Goal: Task Accomplishment & Management: Manage account settings

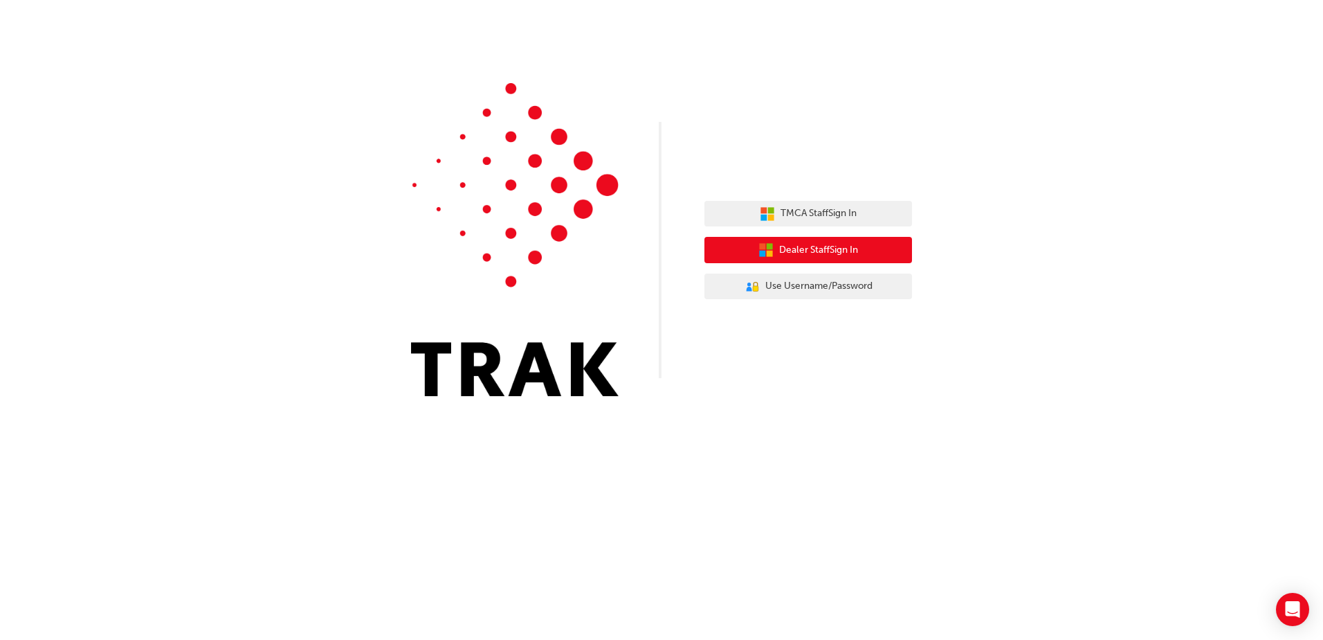
click at [828, 257] on span "Dealer Staff Sign In" at bounding box center [818, 250] width 79 height 16
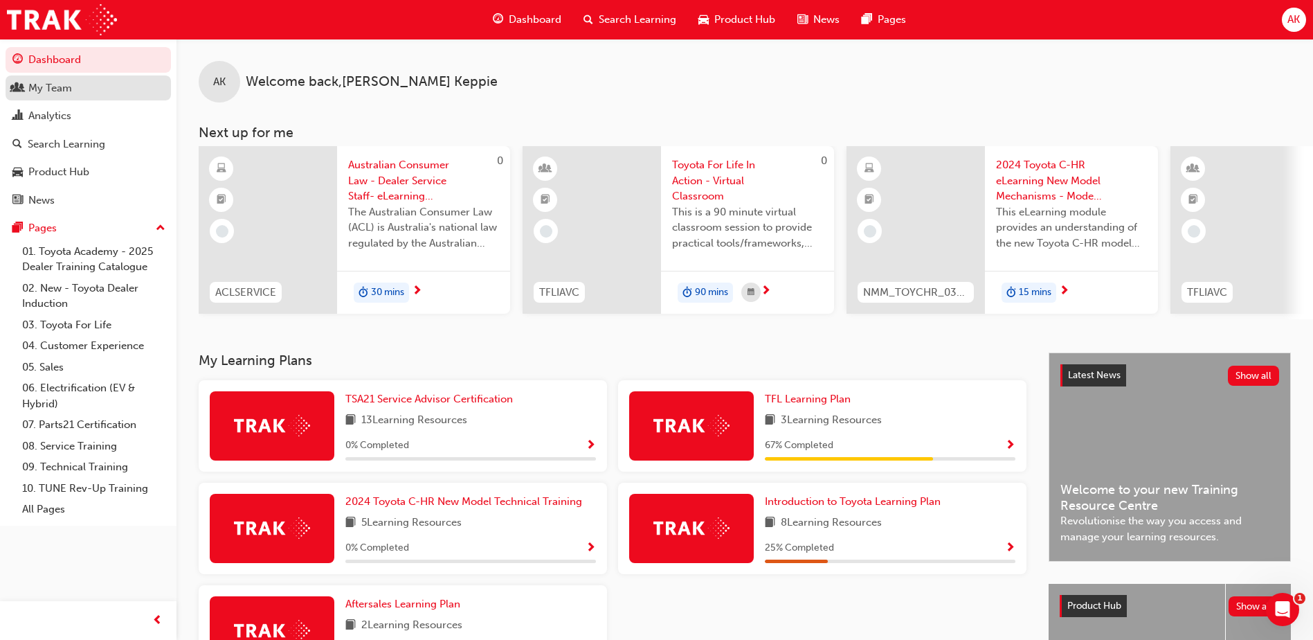
drag, startPoint x: 54, startPoint y: 88, endPoint x: 98, endPoint y: 80, distance: 44.3
click at [54, 88] on div "My Team" at bounding box center [50, 88] width 44 height 16
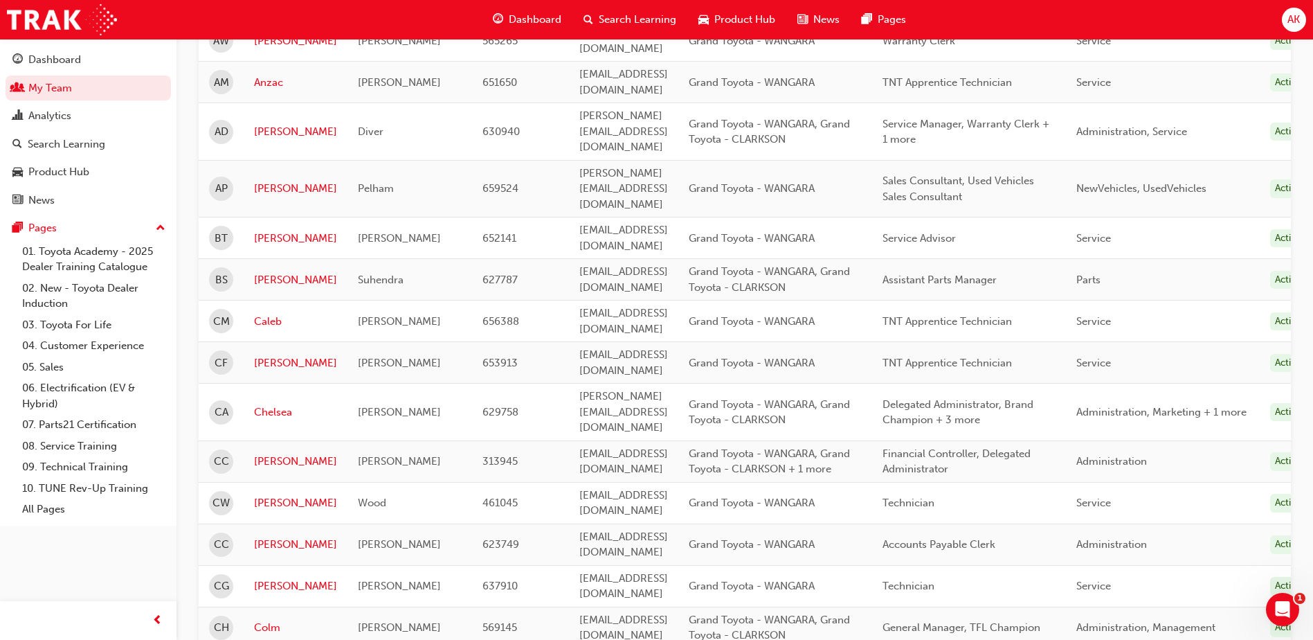
scroll to position [554, 0]
click at [257, 452] on link "[PERSON_NAME]" at bounding box center [295, 460] width 83 height 16
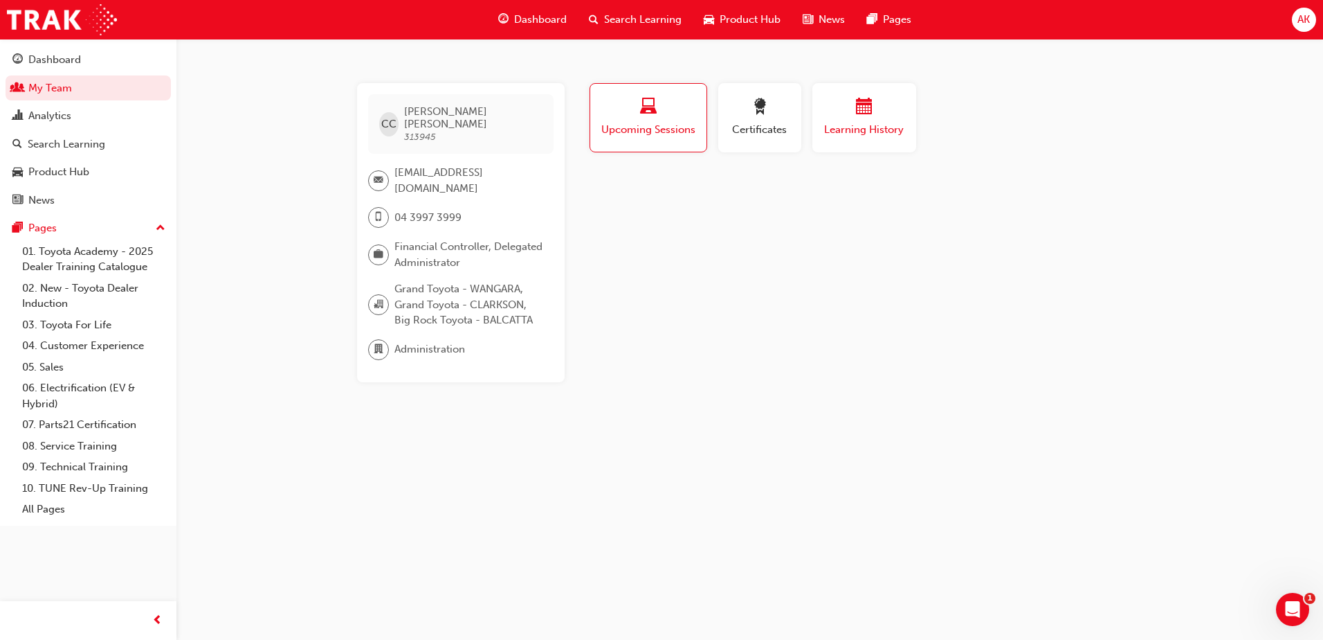
click at [873, 117] on div "button" at bounding box center [864, 108] width 83 height 21
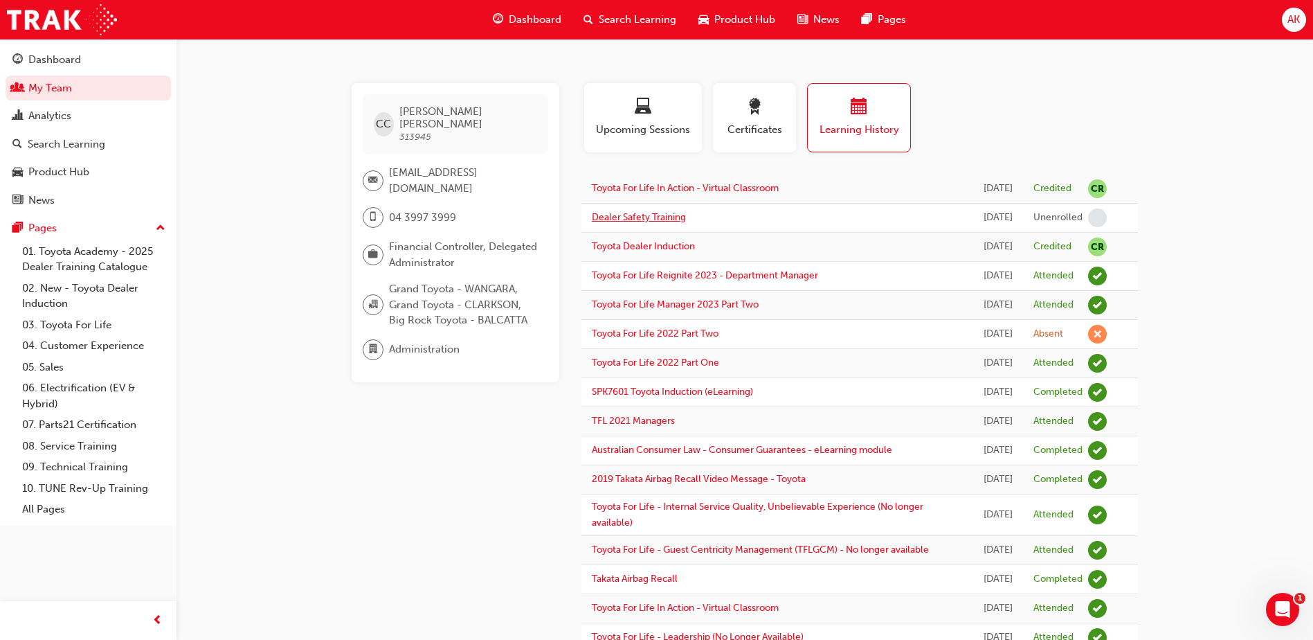
click at [637, 223] on link "Dealer Safety Training" at bounding box center [639, 217] width 94 height 12
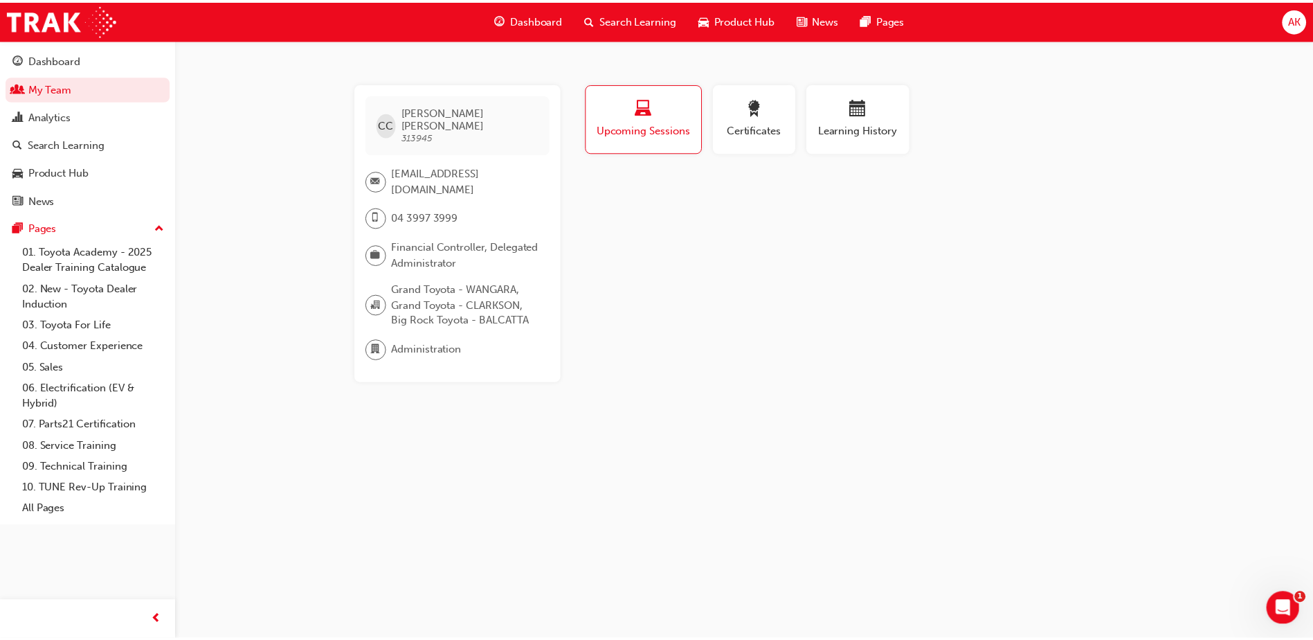
scroll to position [554, 0]
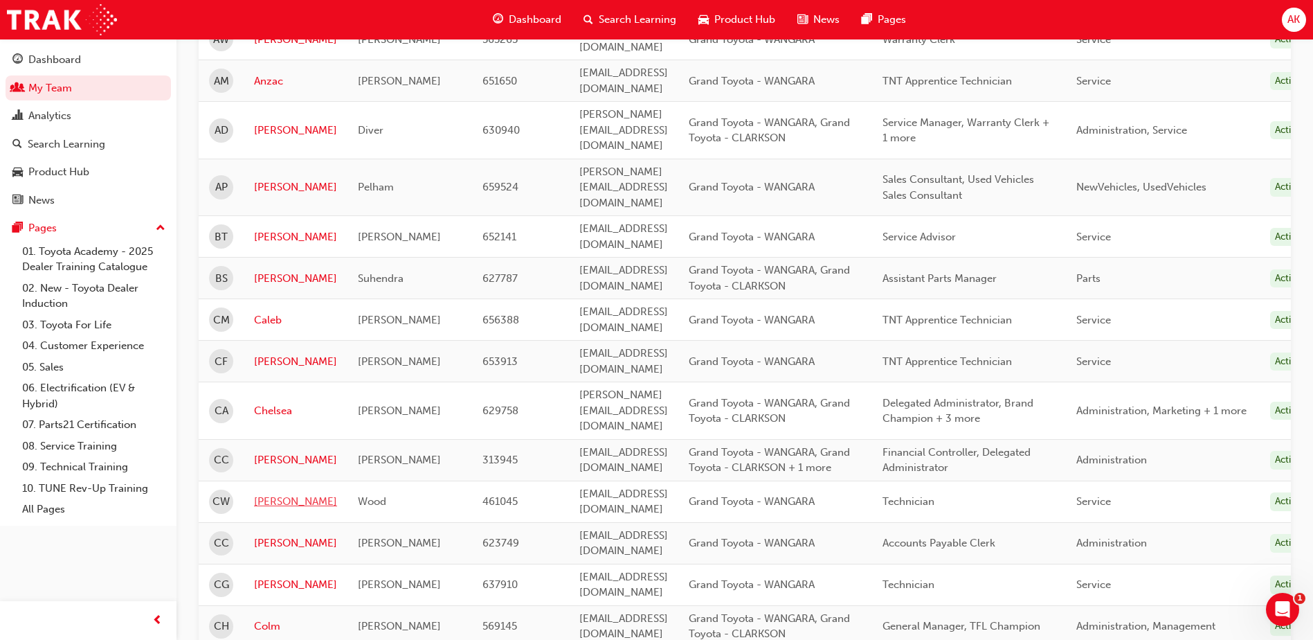
click at [271, 493] on link "Chris" at bounding box center [295, 501] width 83 height 16
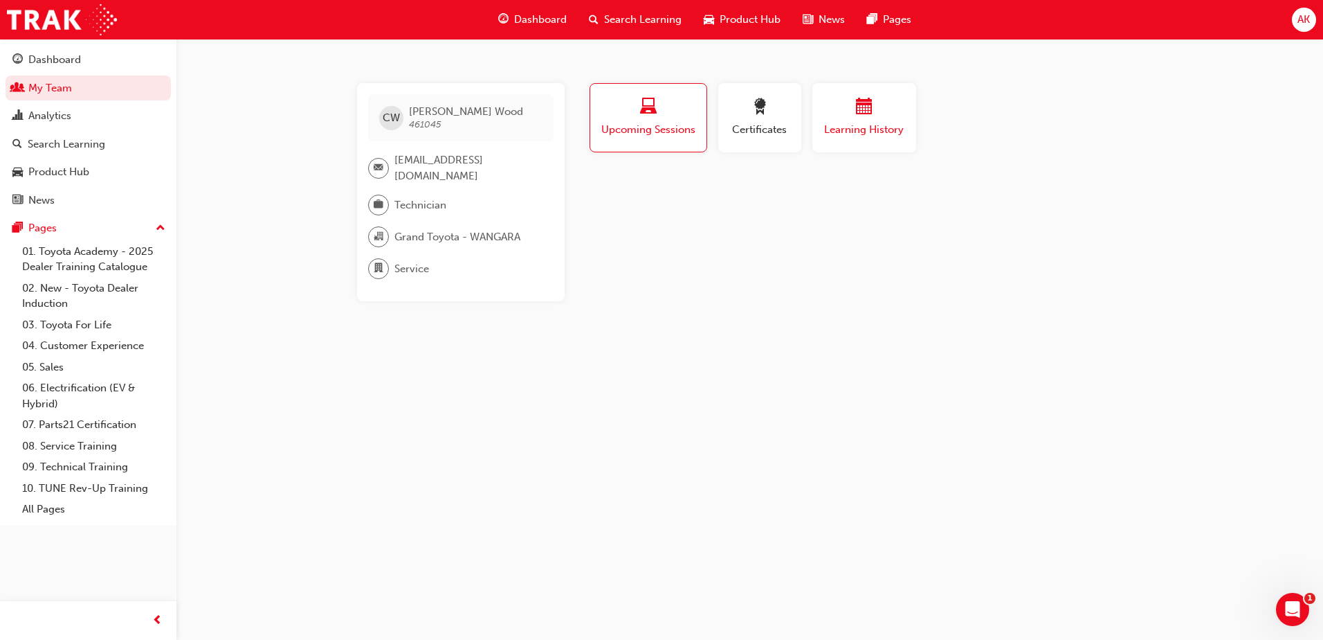
click at [859, 106] on span "calendar-icon" at bounding box center [864, 107] width 17 height 19
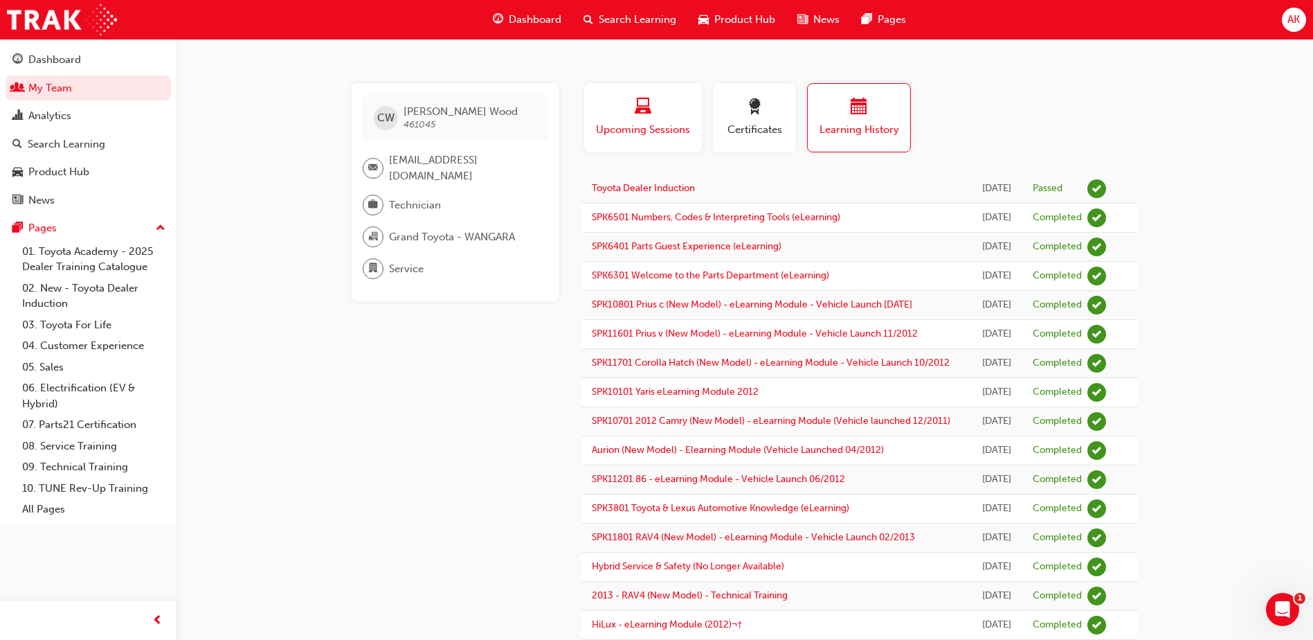
click at [641, 103] on span "laptop-icon" at bounding box center [643, 107] width 17 height 19
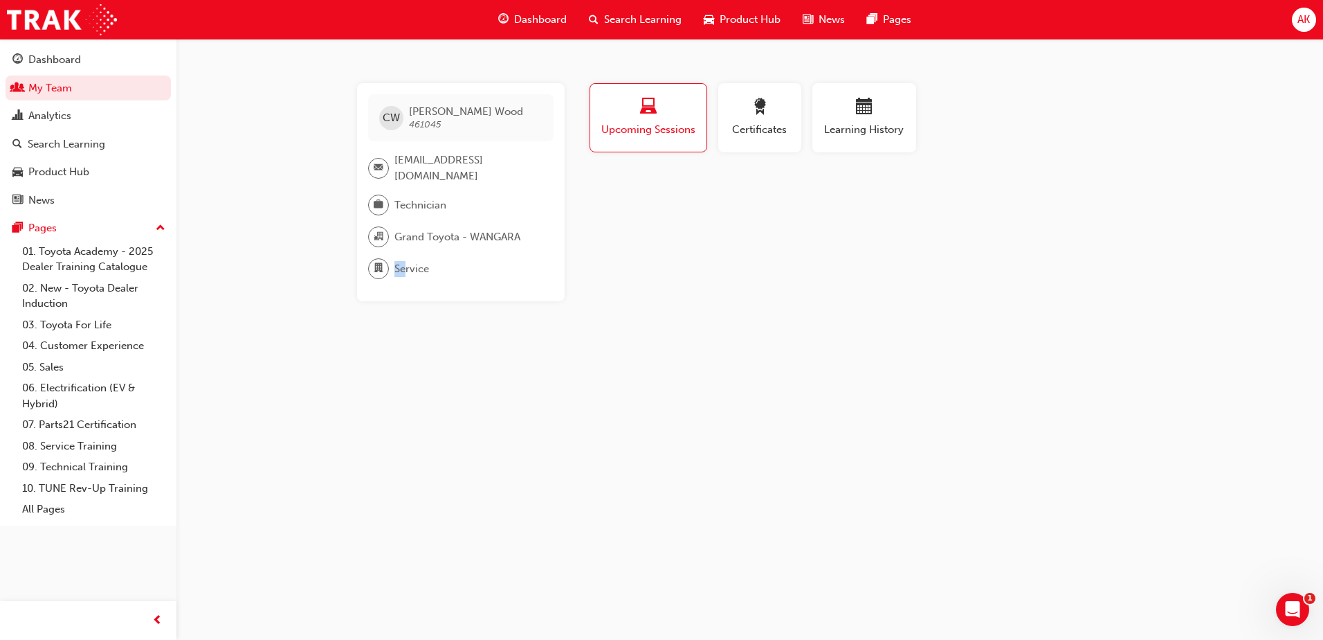
click at [392, 264] on div "Service" at bounding box center [455, 268] width 174 height 21
drag, startPoint x: 392, startPoint y: 264, endPoint x: 377, endPoint y: 263, distance: 15.2
click at [377, 263] on span "department-icon" at bounding box center [379, 269] width 10 height 18
click at [781, 132] on span "Certificates" at bounding box center [760, 130] width 62 height 16
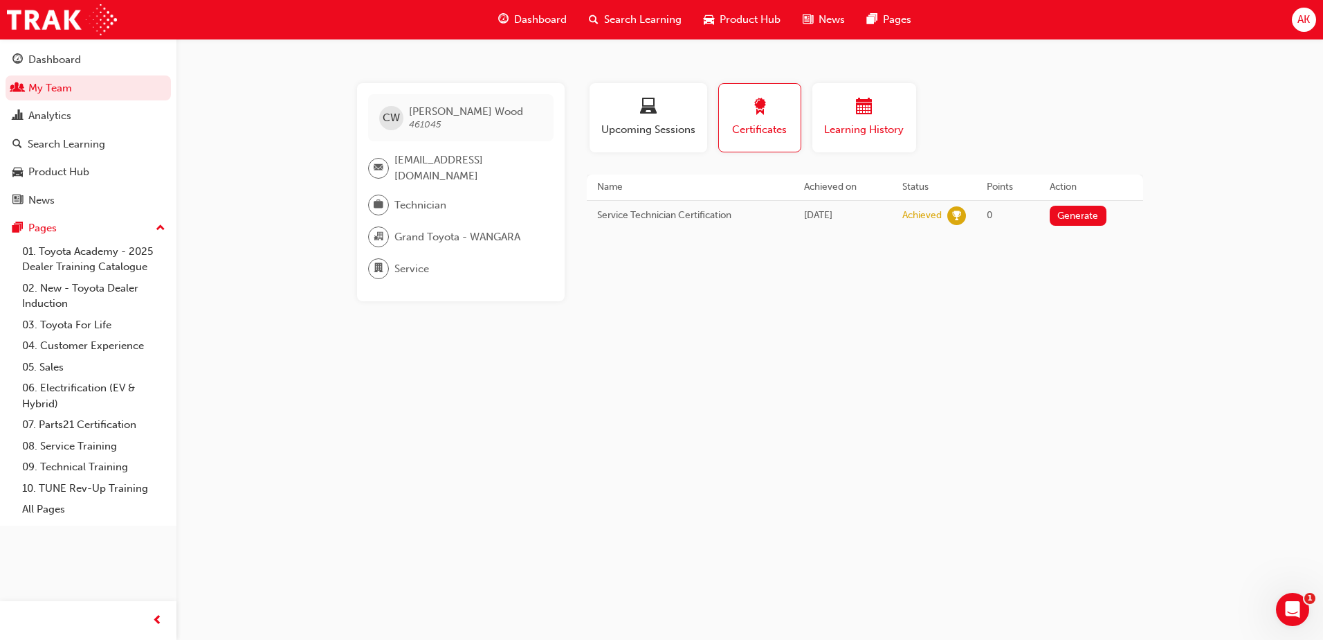
click at [885, 112] on div "button" at bounding box center [864, 108] width 83 height 21
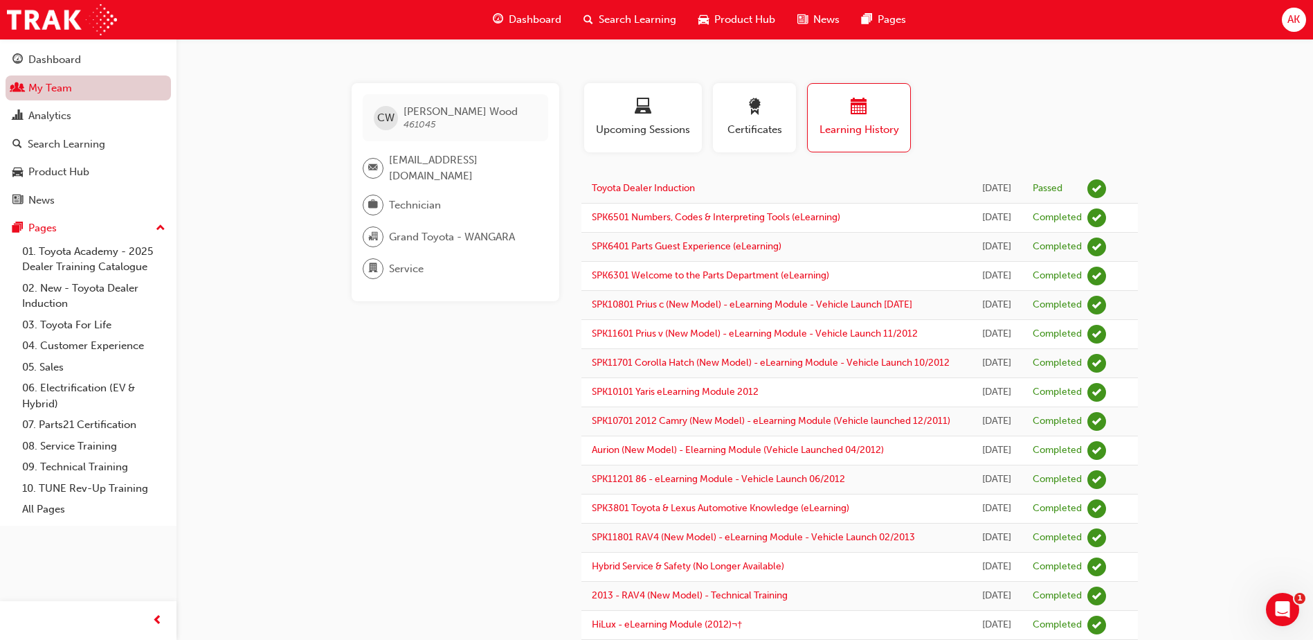
drag, startPoint x: 46, startPoint y: 84, endPoint x: 121, endPoint y: 86, distance: 75.5
click at [46, 84] on link "My Team" at bounding box center [88, 88] width 165 height 26
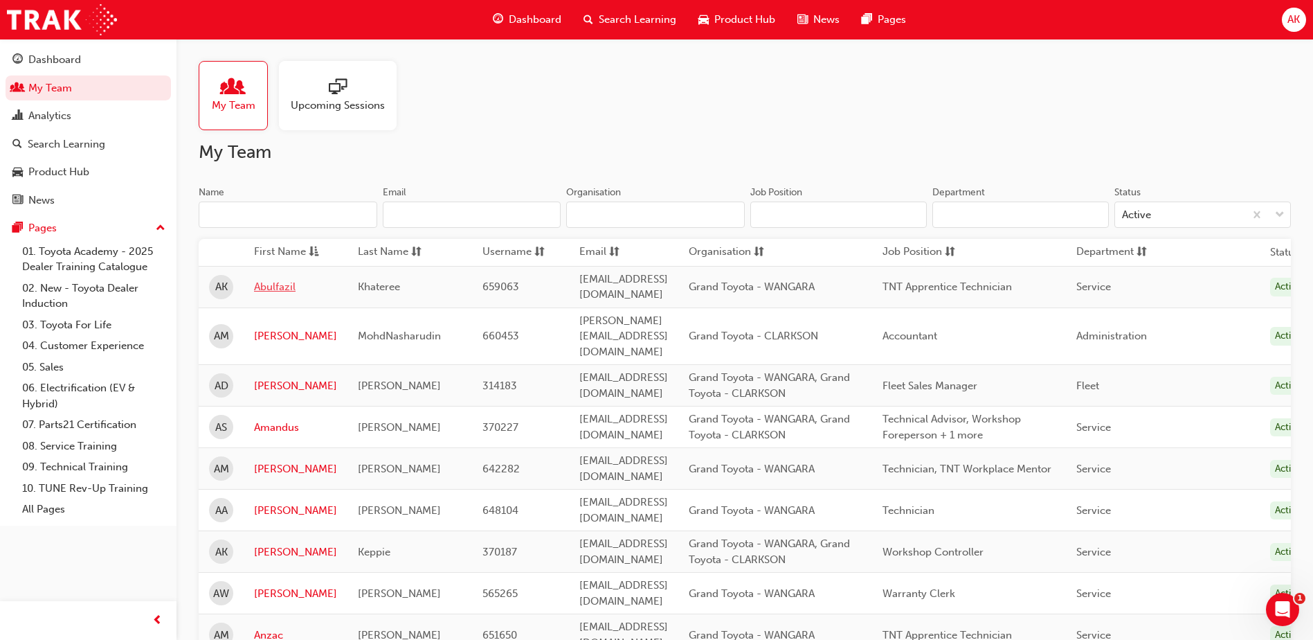
click at [269, 283] on link "Abulfazil" at bounding box center [295, 287] width 83 height 16
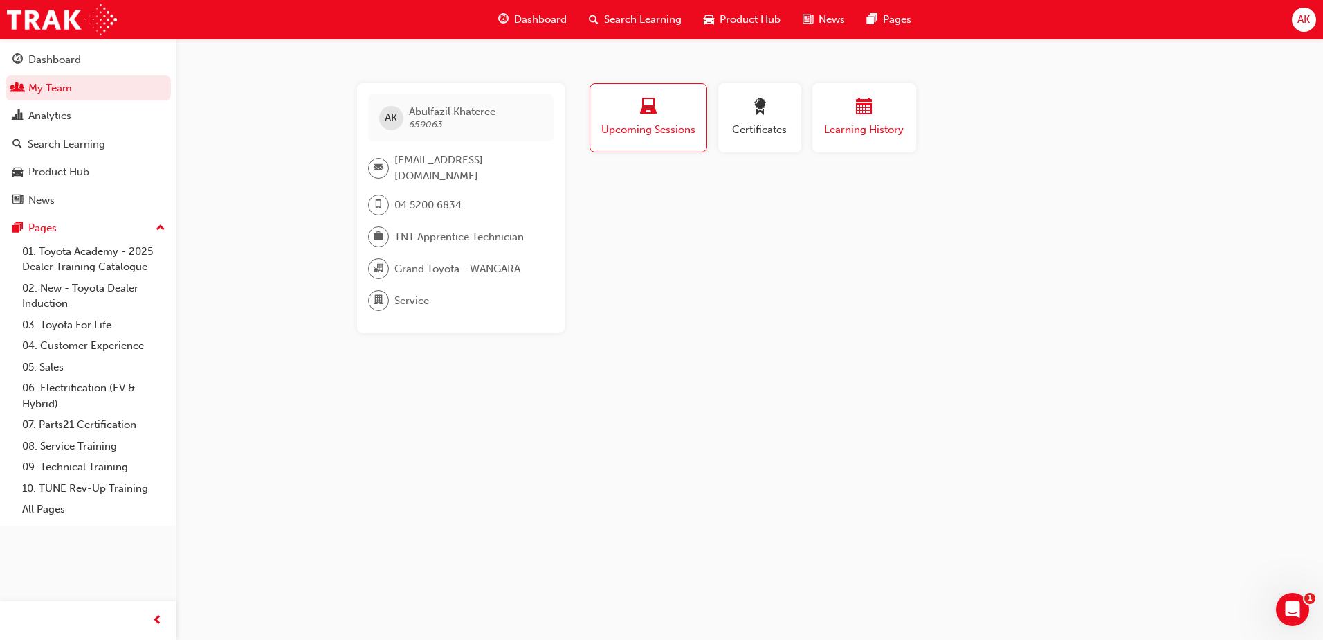
click at [868, 127] on span "Learning History" at bounding box center [864, 130] width 83 height 16
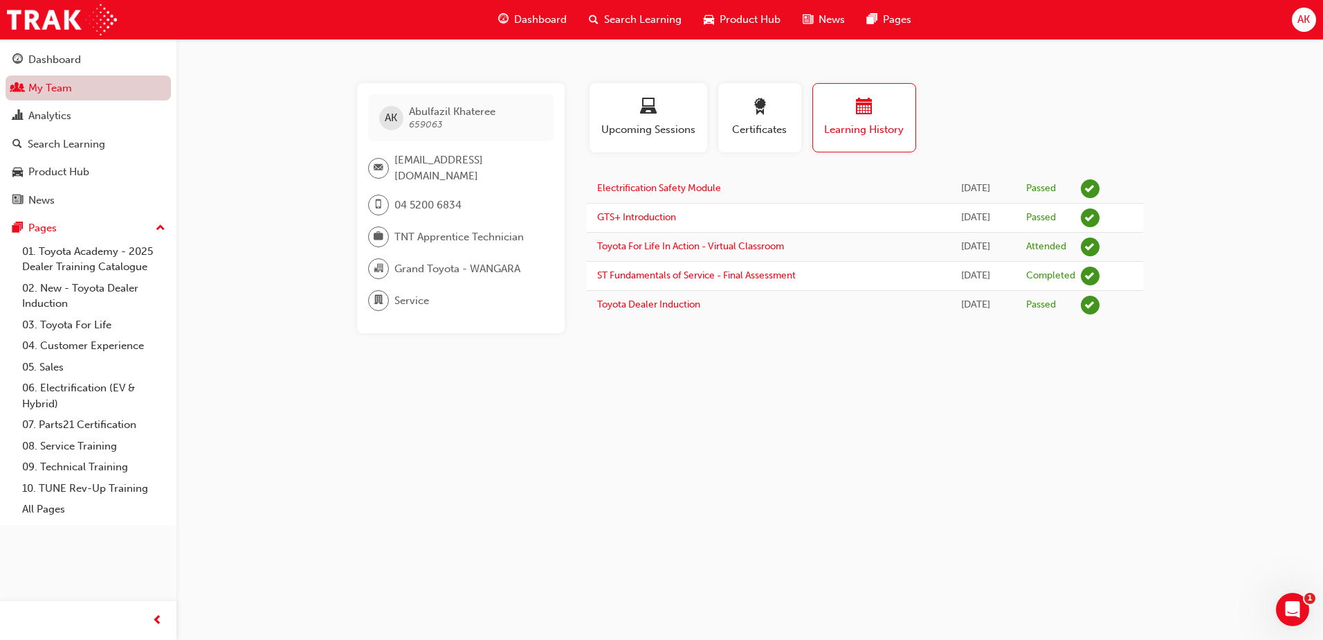
click at [39, 95] on link "My Team" at bounding box center [88, 88] width 165 height 26
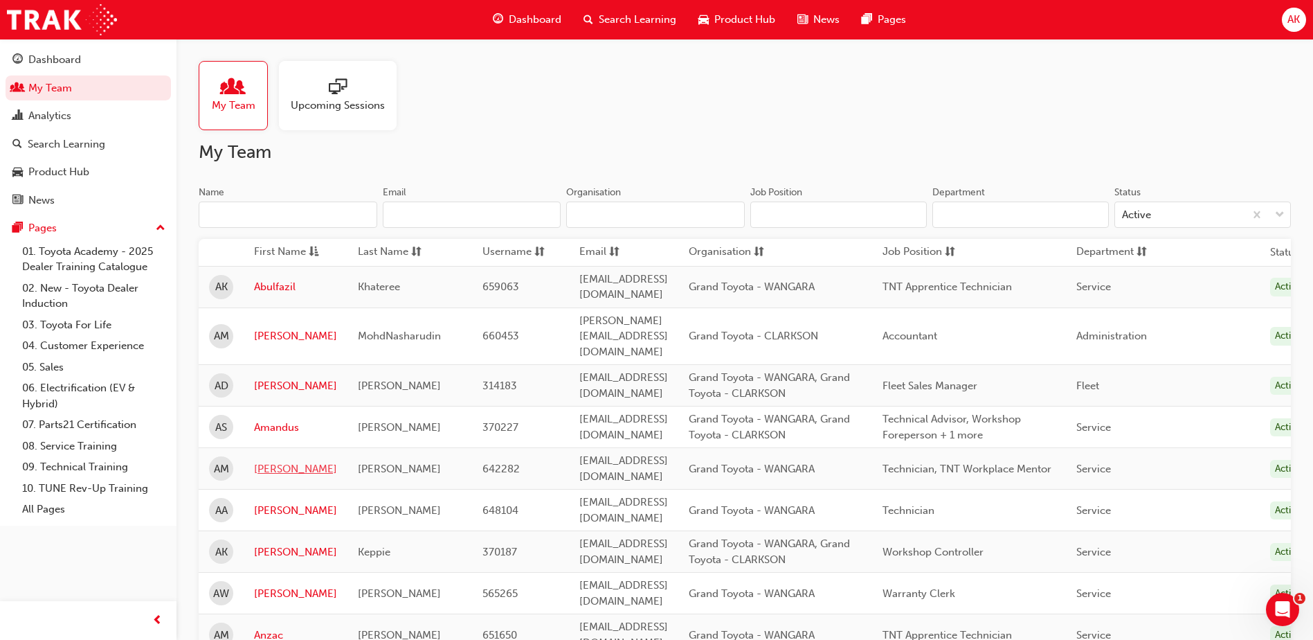
click at [275, 461] on link "Andrew" at bounding box center [295, 469] width 83 height 16
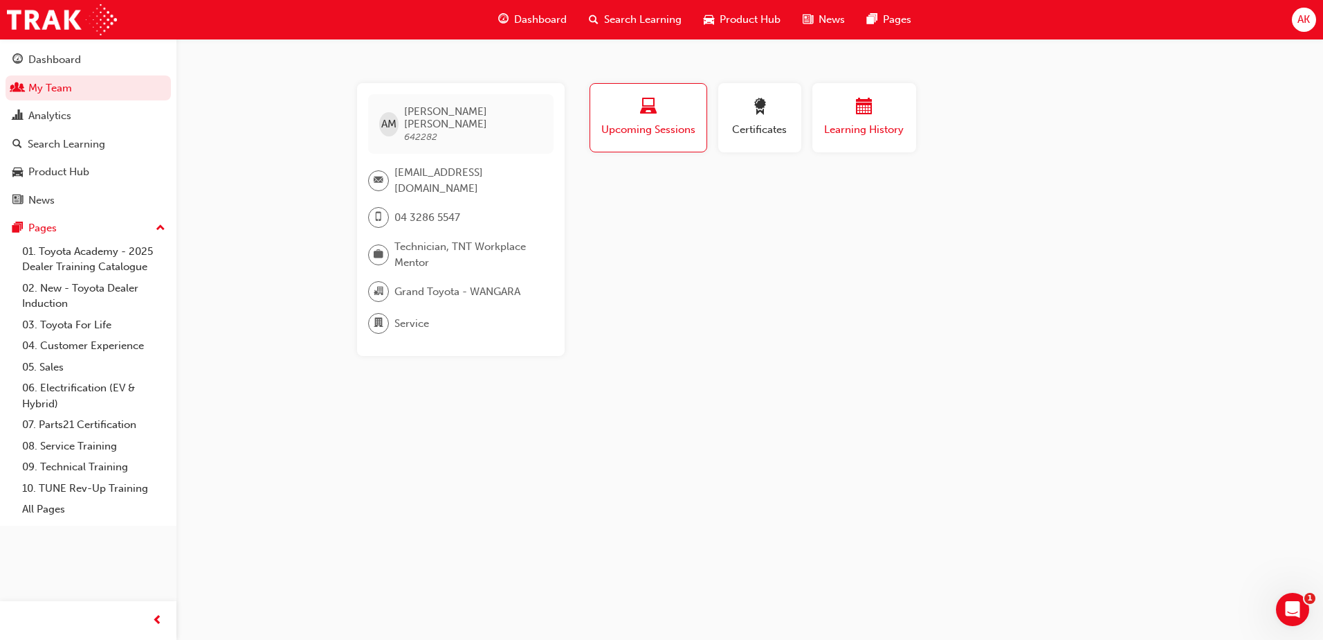
click at [869, 123] on span "Learning History" at bounding box center [864, 130] width 83 height 16
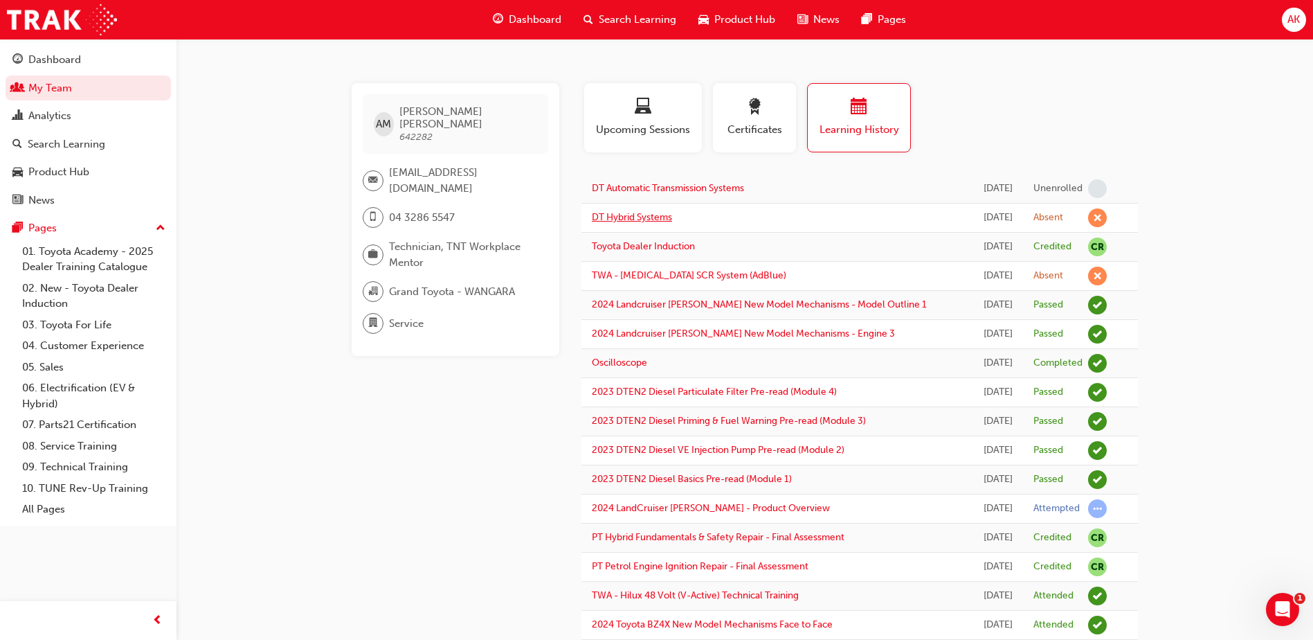
click at [630, 223] on link "DT Hybrid Systems" at bounding box center [632, 217] width 80 height 12
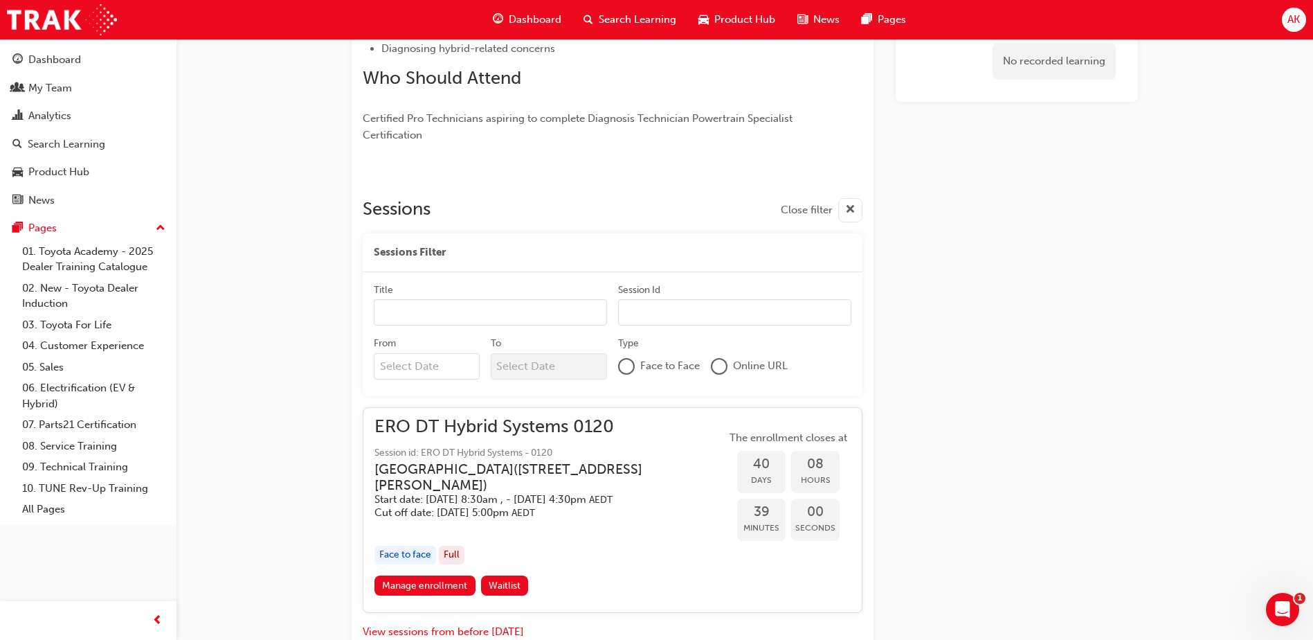
scroll to position [205, 0]
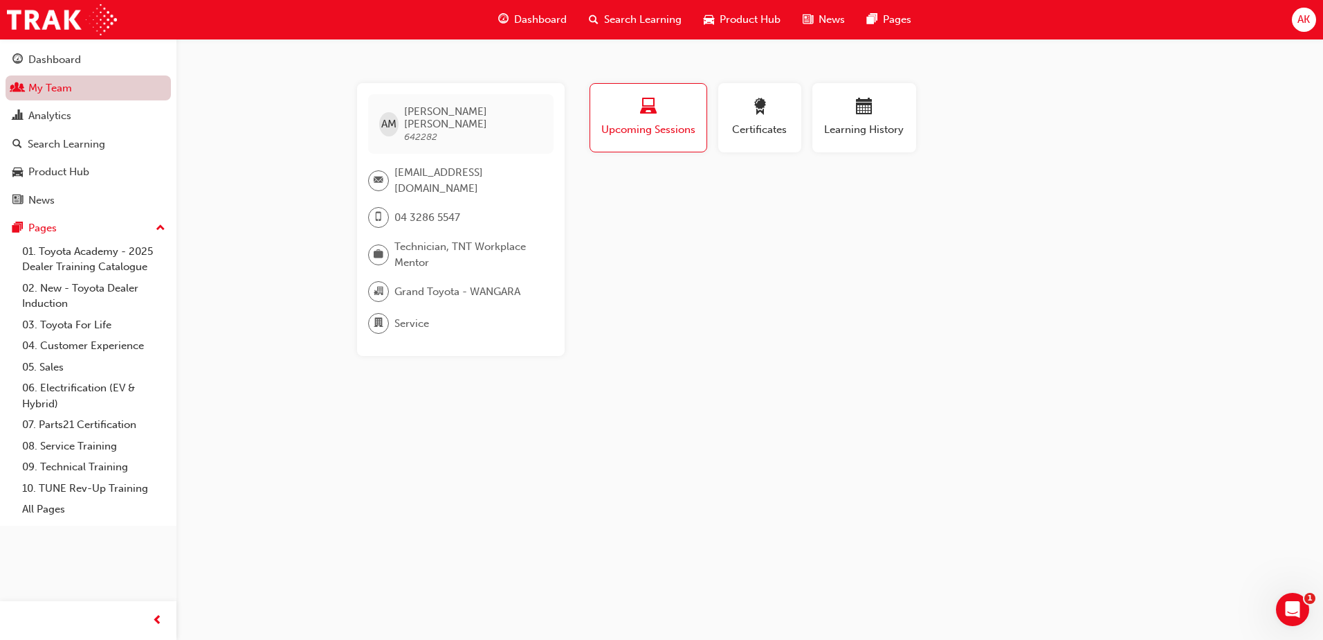
click at [28, 92] on link "My Team" at bounding box center [88, 88] width 165 height 26
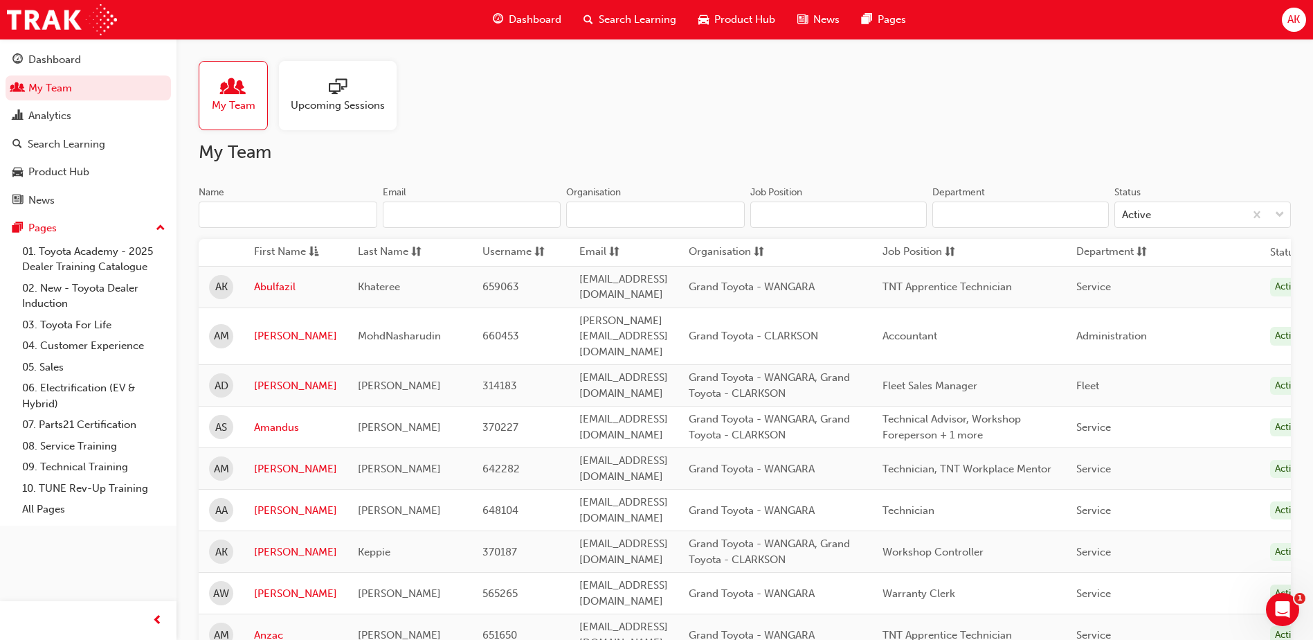
scroll to position [138, 0]
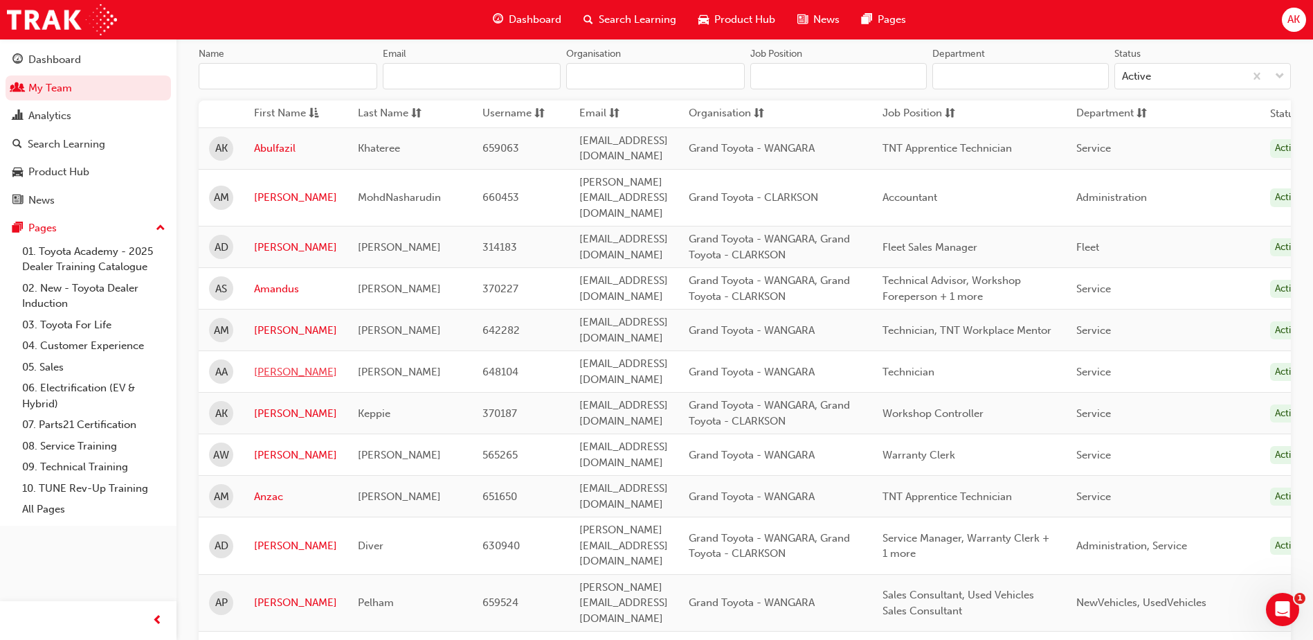
click at [264, 364] on link "Aniket" at bounding box center [295, 372] width 83 height 16
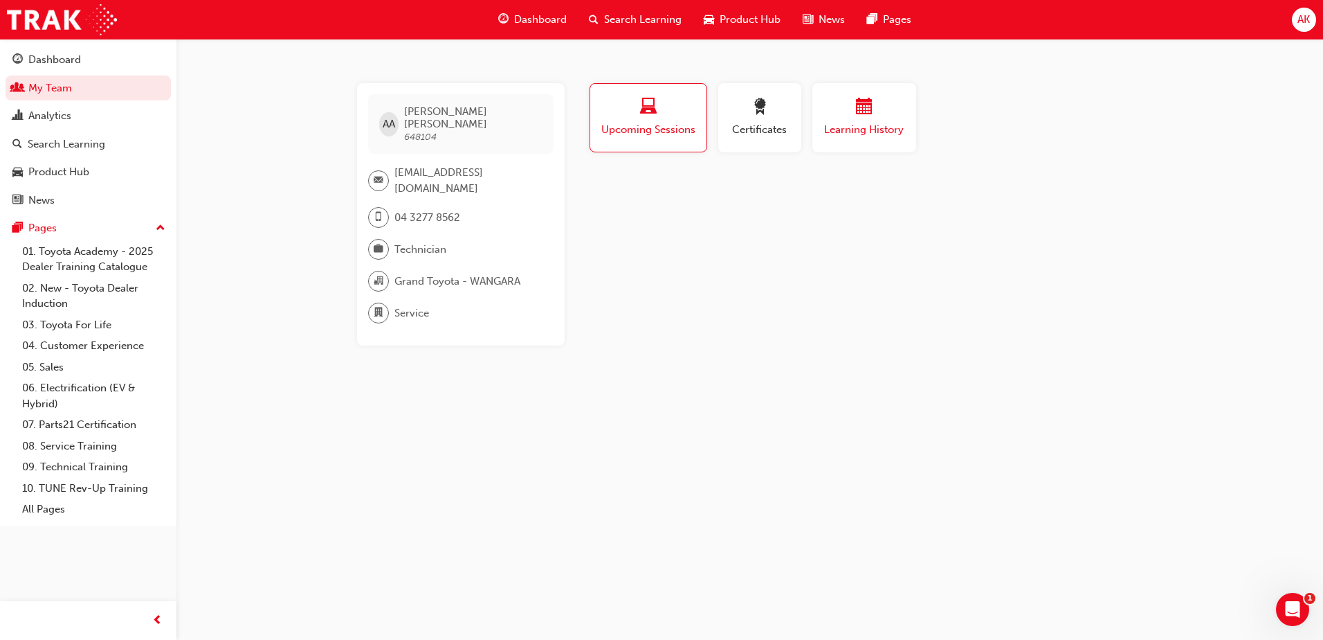
drag, startPoint x: 869, startPoint y: 120, endPoint x: 898, endPoint y: 125, distance: 28.8
click at [869, 120] on div "Learning History" at bounding box center [864, 117] width 83 height 39
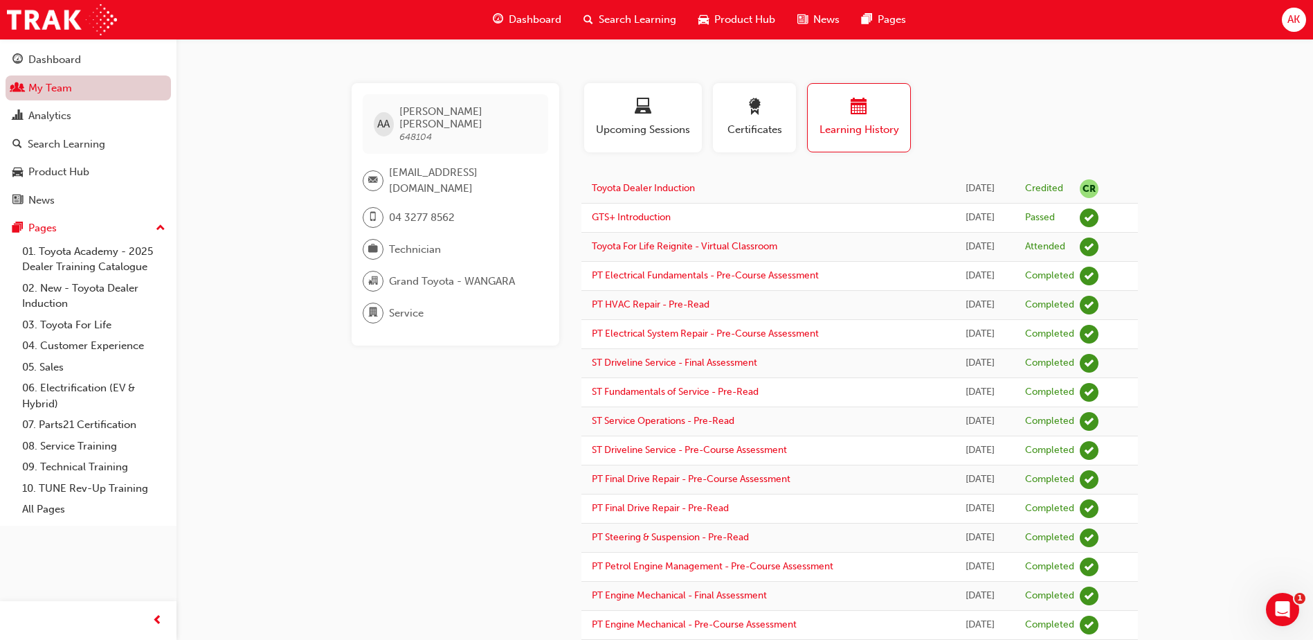
click at [30, 87] on link "My Team" at bounding box center [88, 88] width 165 height 26
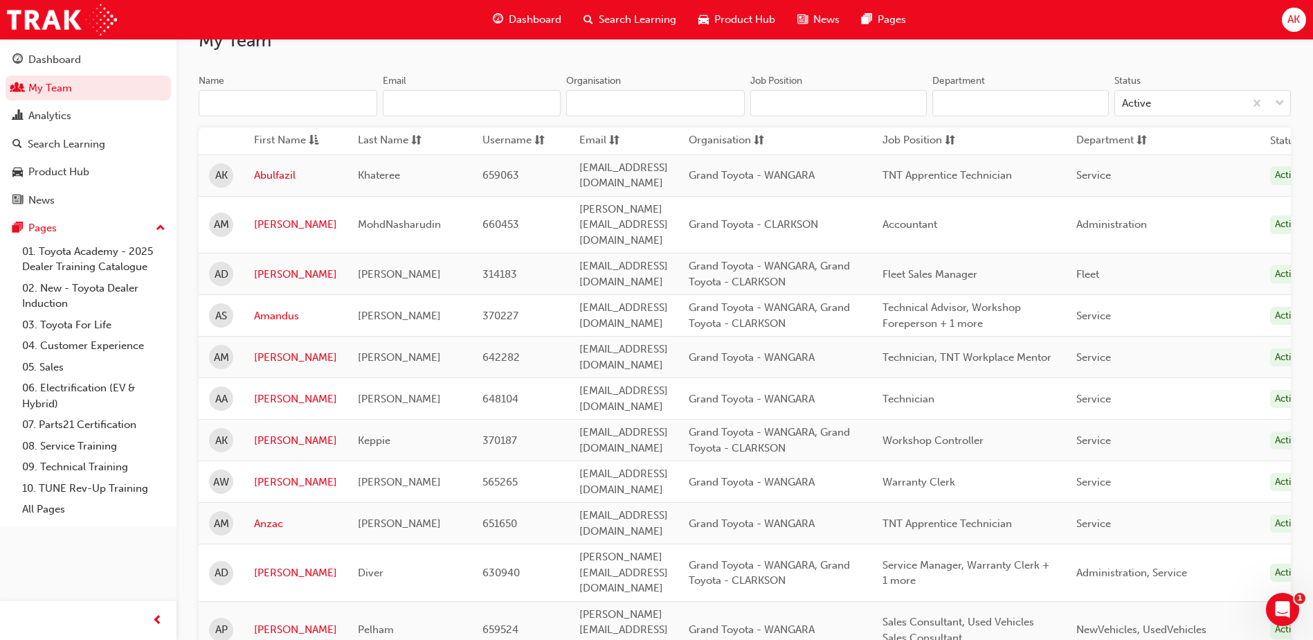
scroll to position [346, 0]
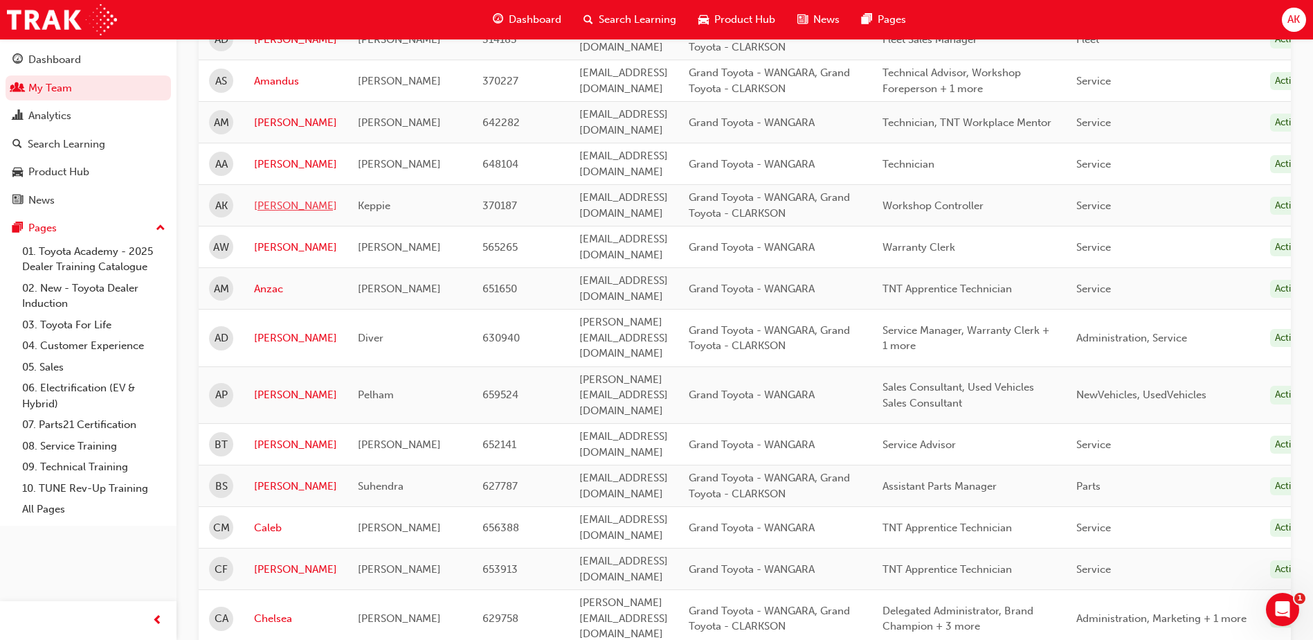
click at [277, 198] on link "Anthony" at bounding box center [295, 206] width 83 height 16
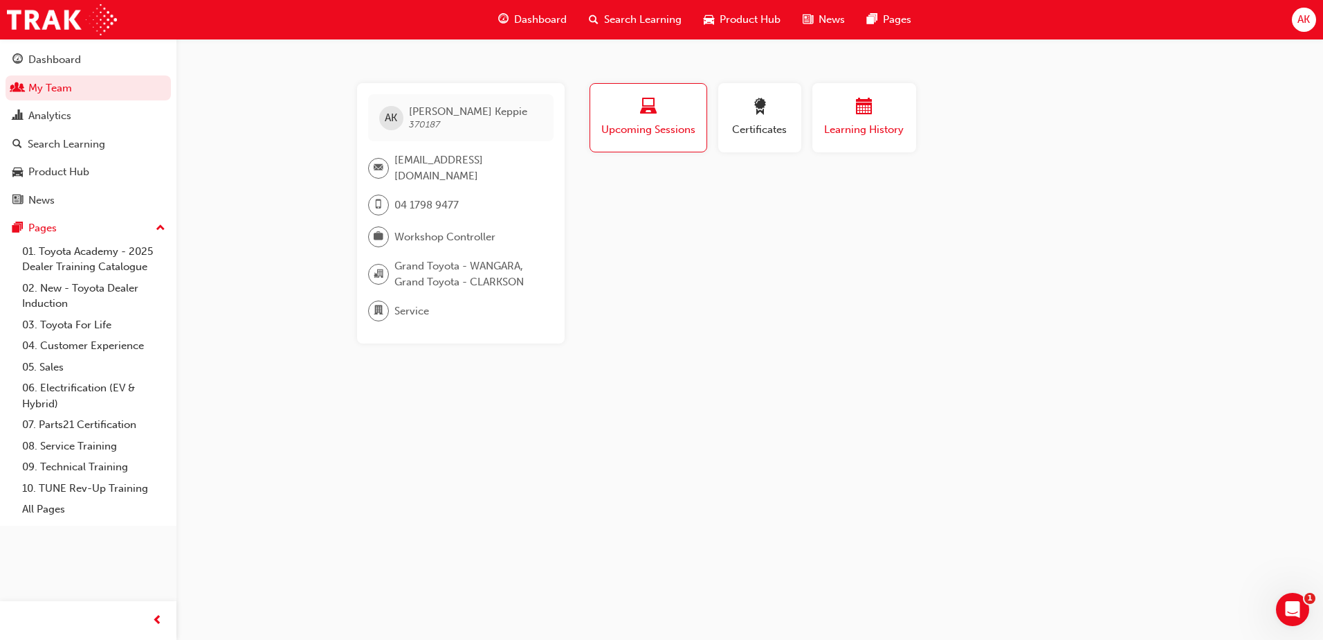
click at [866, 102] on span "calendar-icon" at bounding box center [864, 107] width 17 height 19
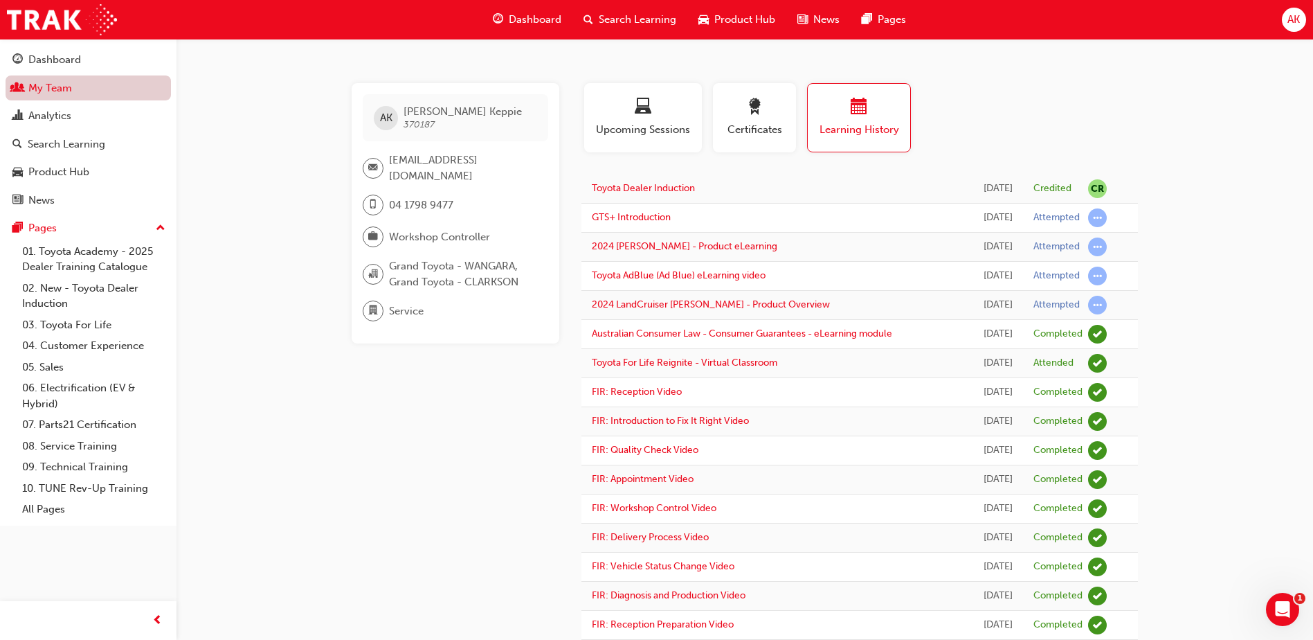
click at [38, 91] on link "My Team" at bounding box center [88, 88] width 165 height 26
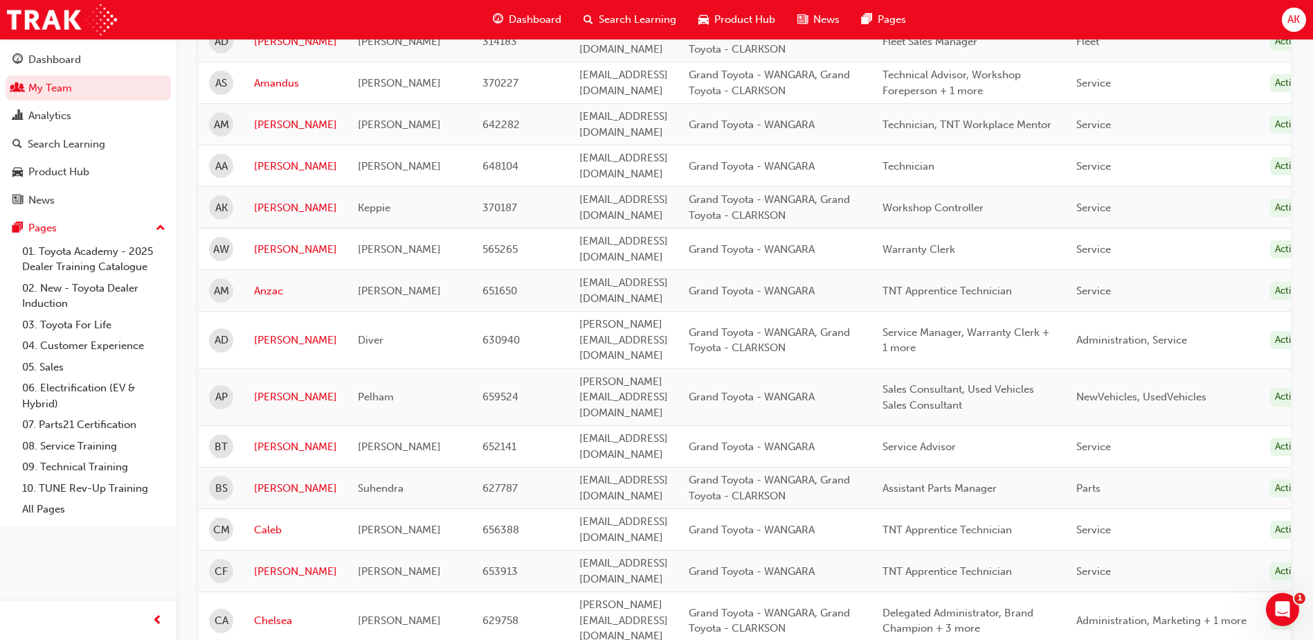
scroll to position [346, 0]
click at [260, 281] on link "Anzac" at bounding box center [295, 289] width 83 height 16
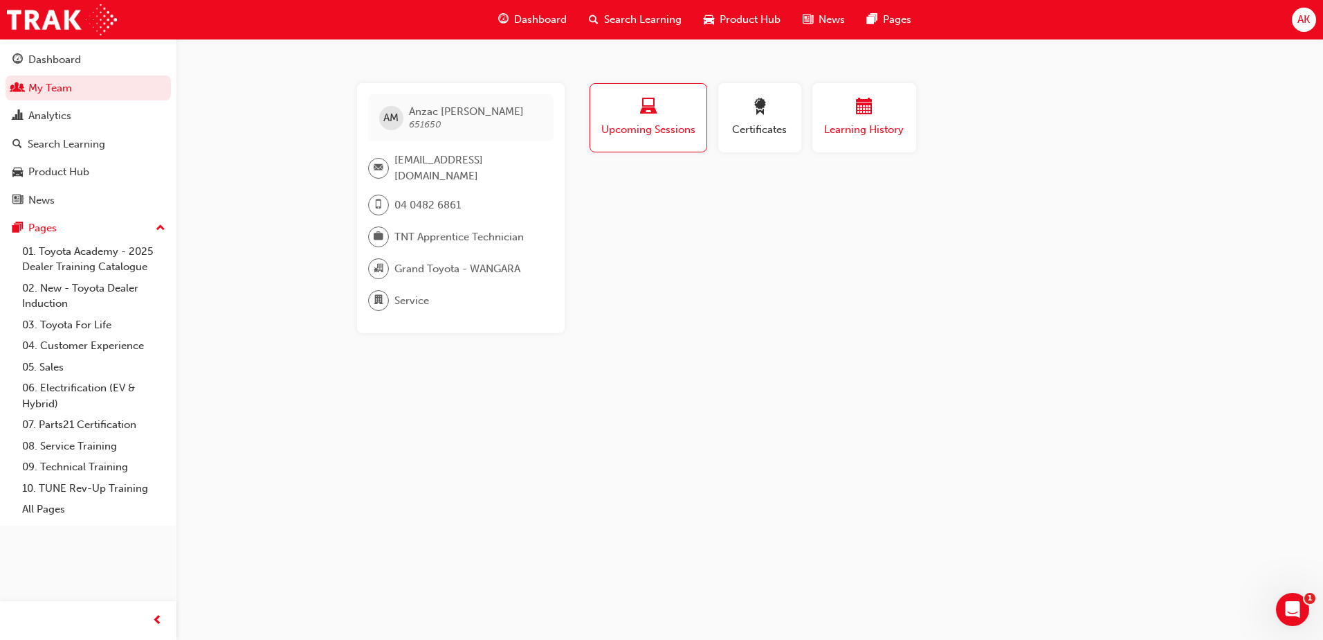
click at [850, 116] on div "button" at bounding box center [864, 108] width 83 height 21
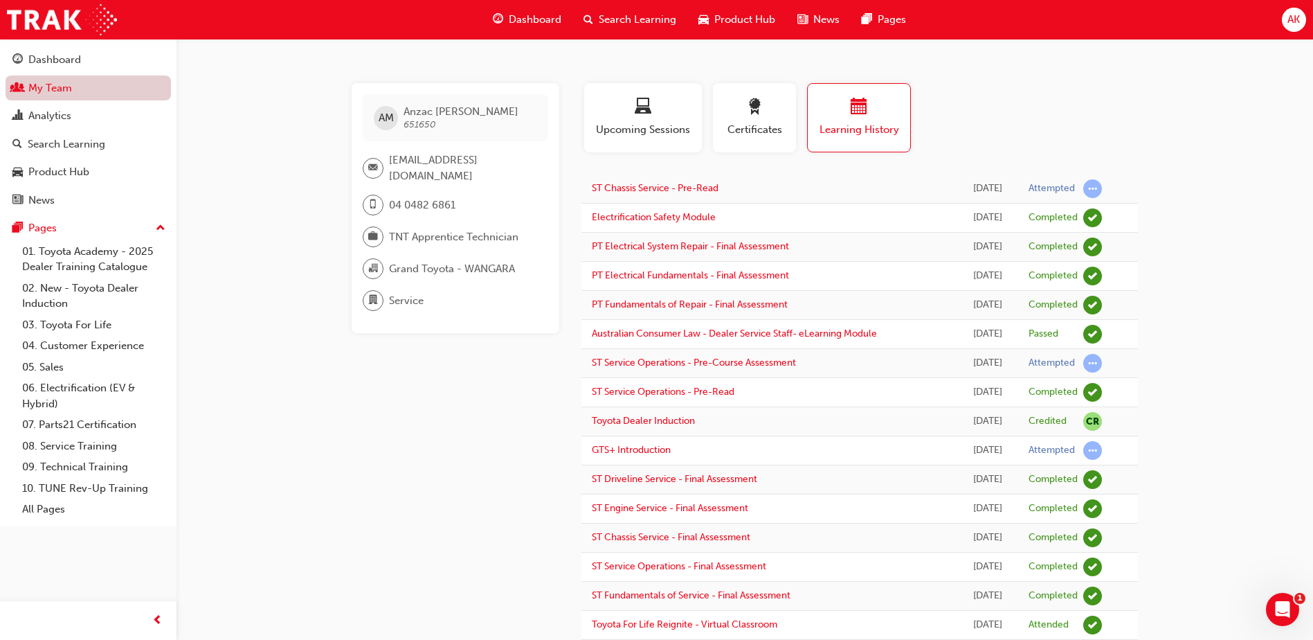
click at [39, 98] on link "My Team" at bounding box center [88, 88] width 165 height 26
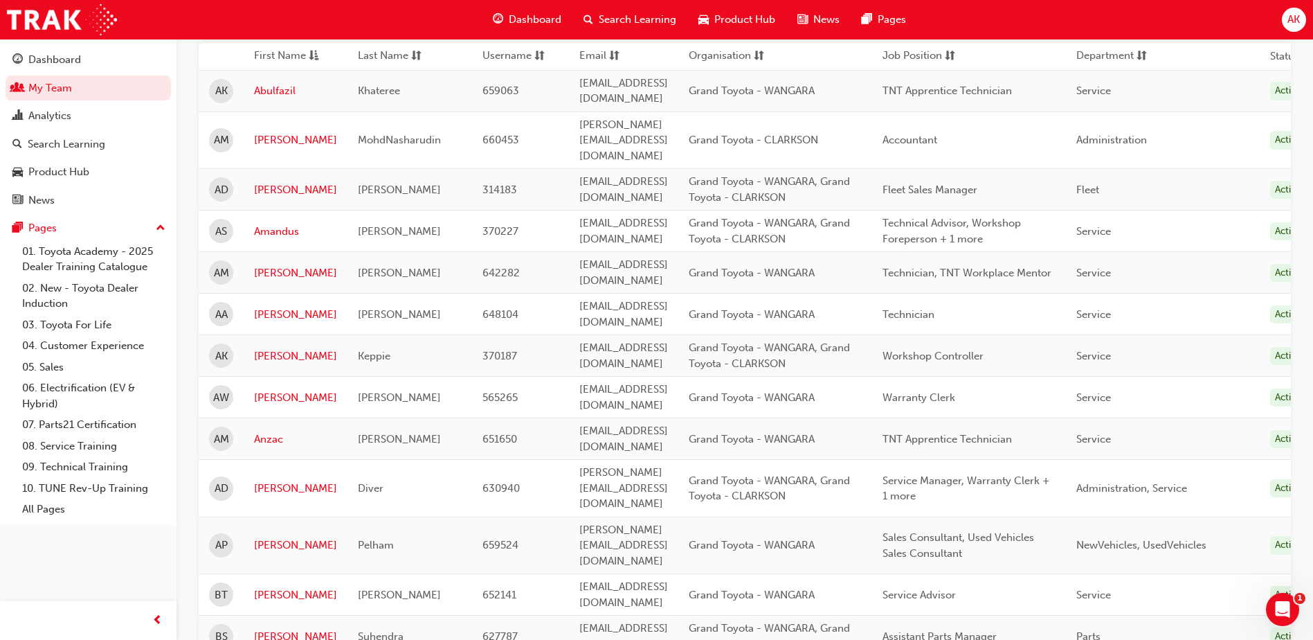
scroll to position [346, 0]
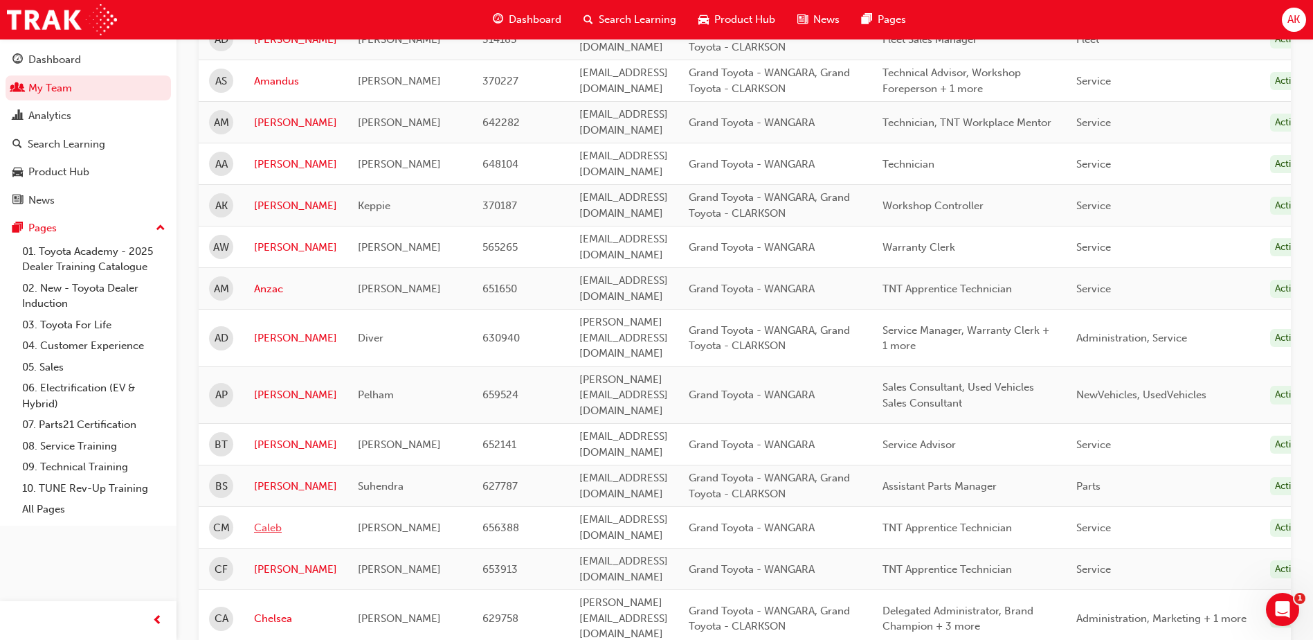
click at [278, 520] on link "Caleb" at bounding box center [295, 528] width 83 height 16
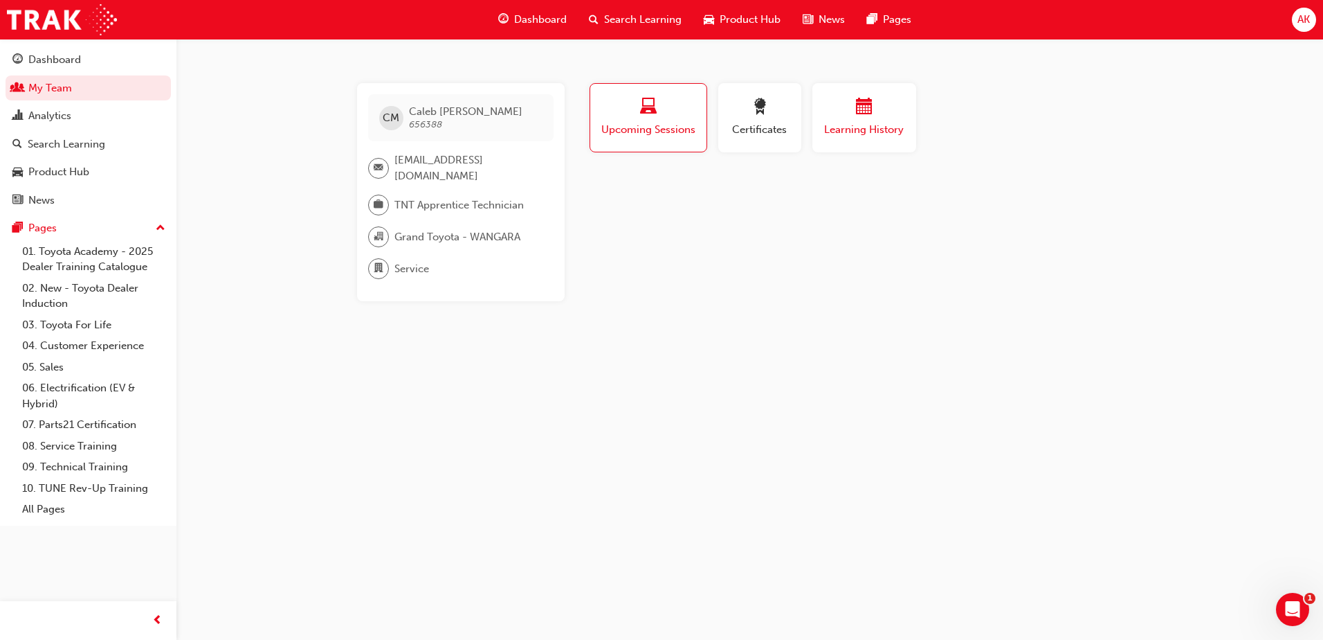
click at [867, 120] on div "Learning History" at bounding box center [864, 117] width 83 height 39
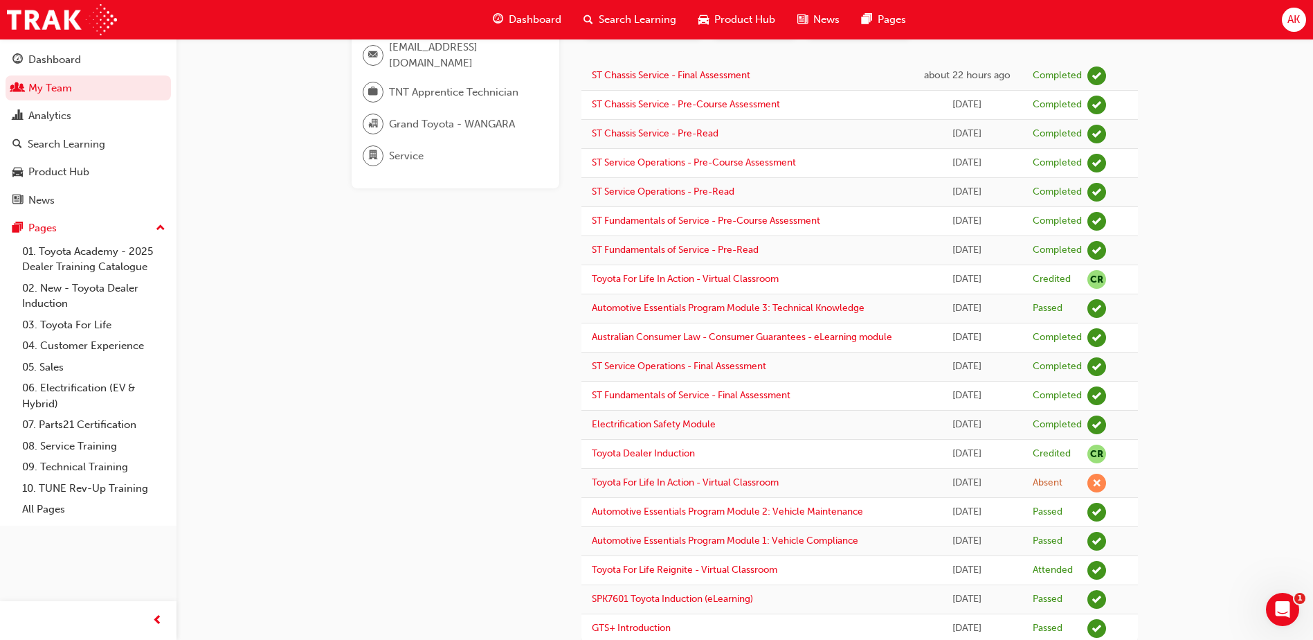
scroll to position [150, 0]
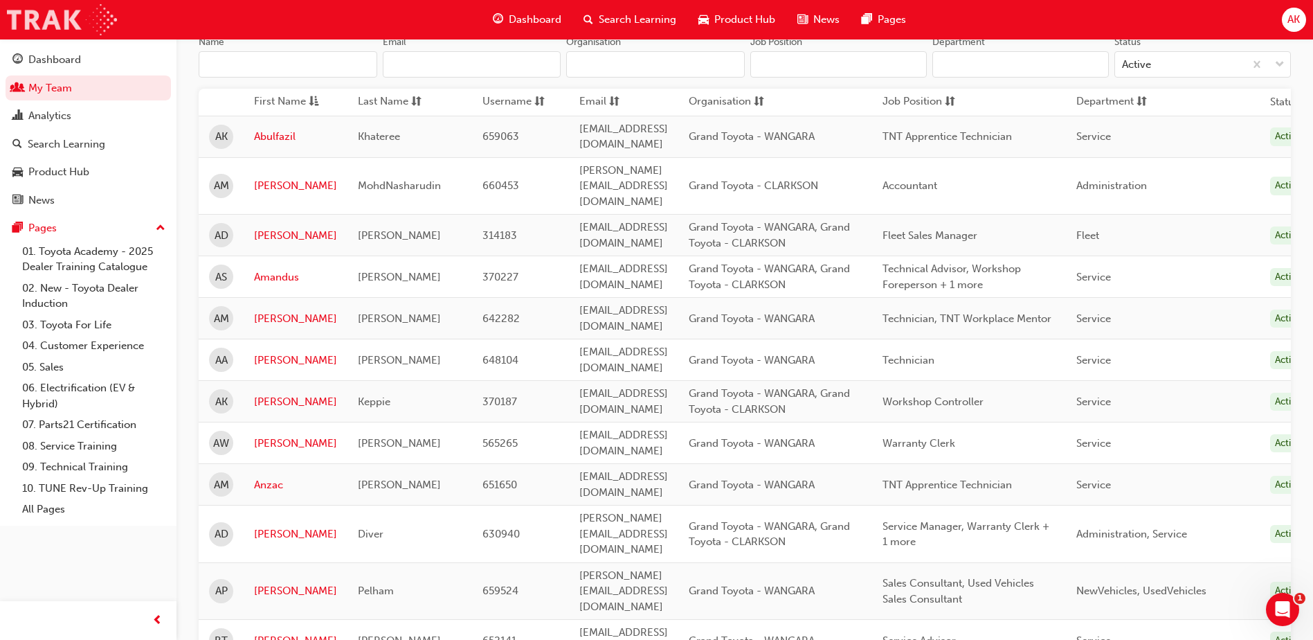
scroll to position [346, 0]
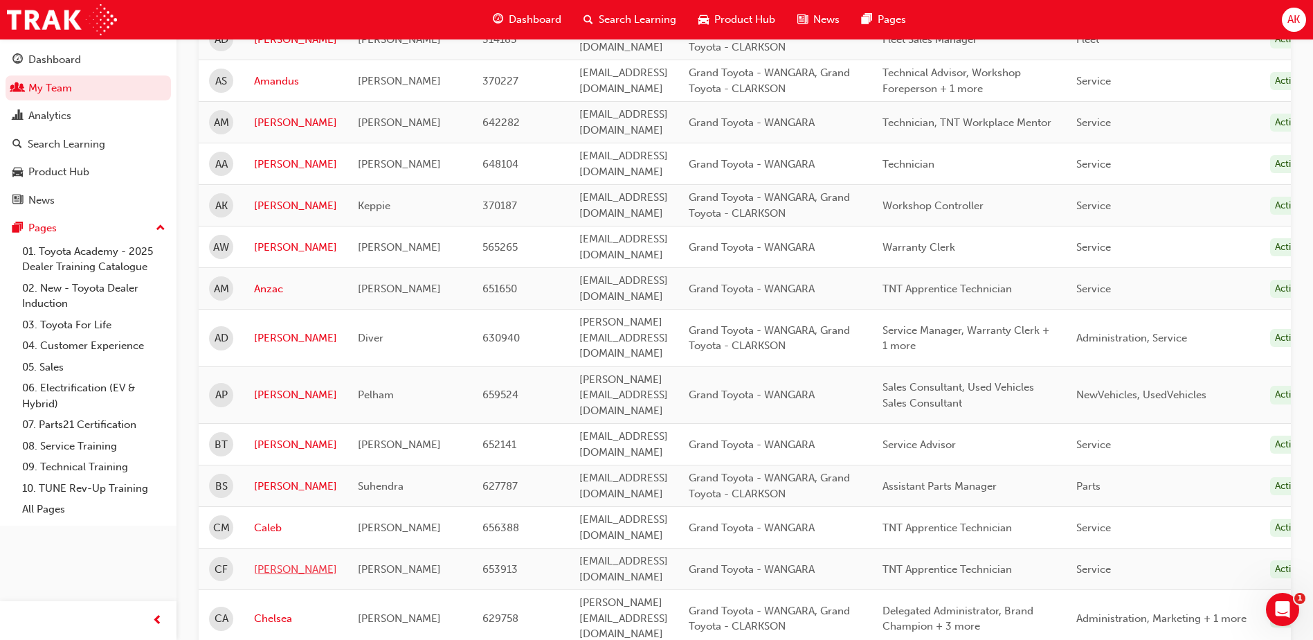
click at [278, 561] on link "Cameron" at bounding box center [295, 569] width 83 height 16
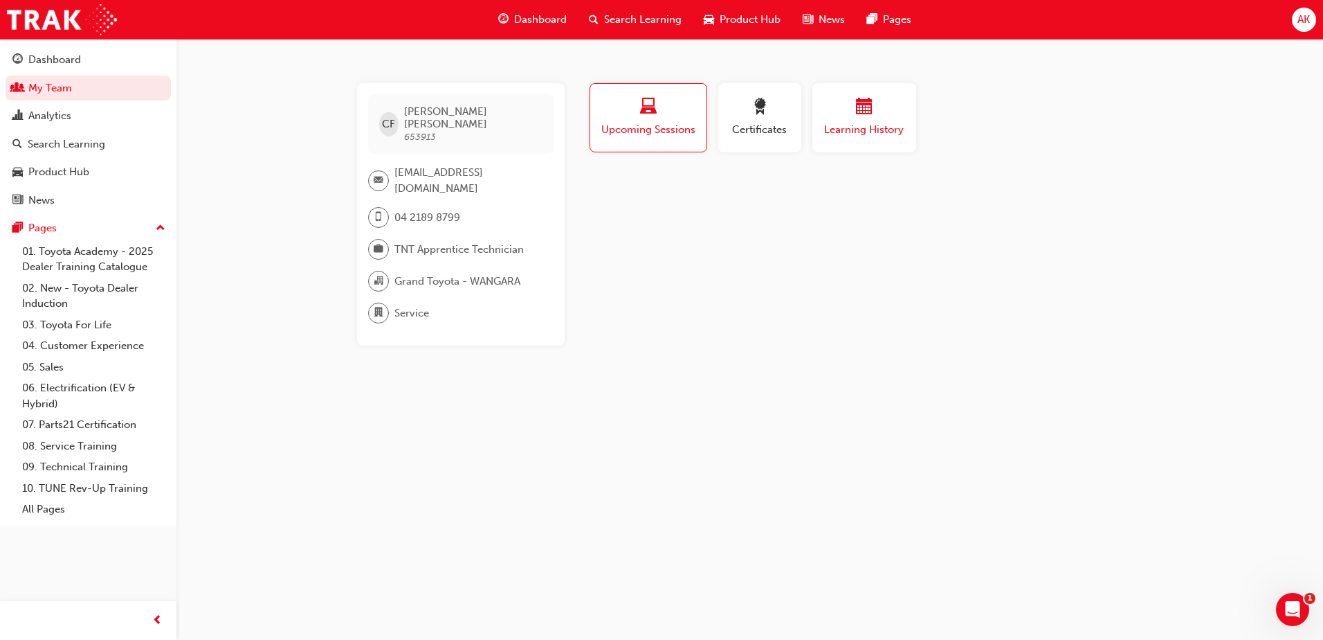
click at [868, 123] on span "Learning History" at bounding box center [864, 130] width 83 height 16
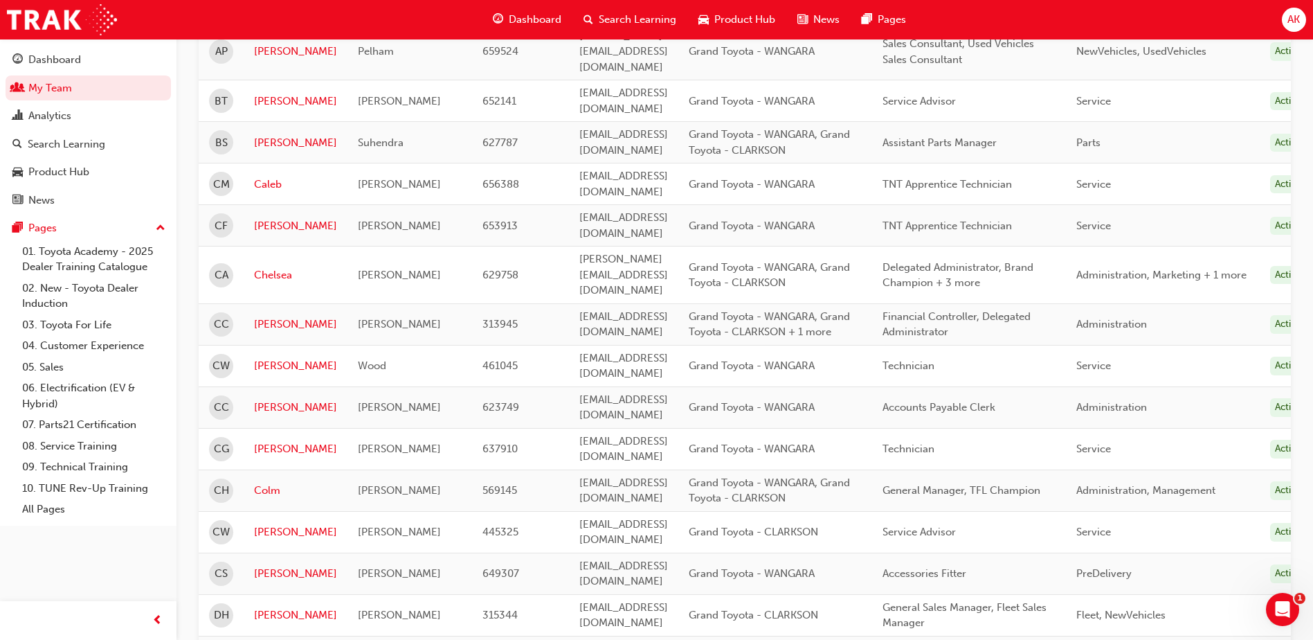
scroll to position [692, 0]
click at [266, 438] on link "Cole" at bounding box center [295, 446] width 83 height 16
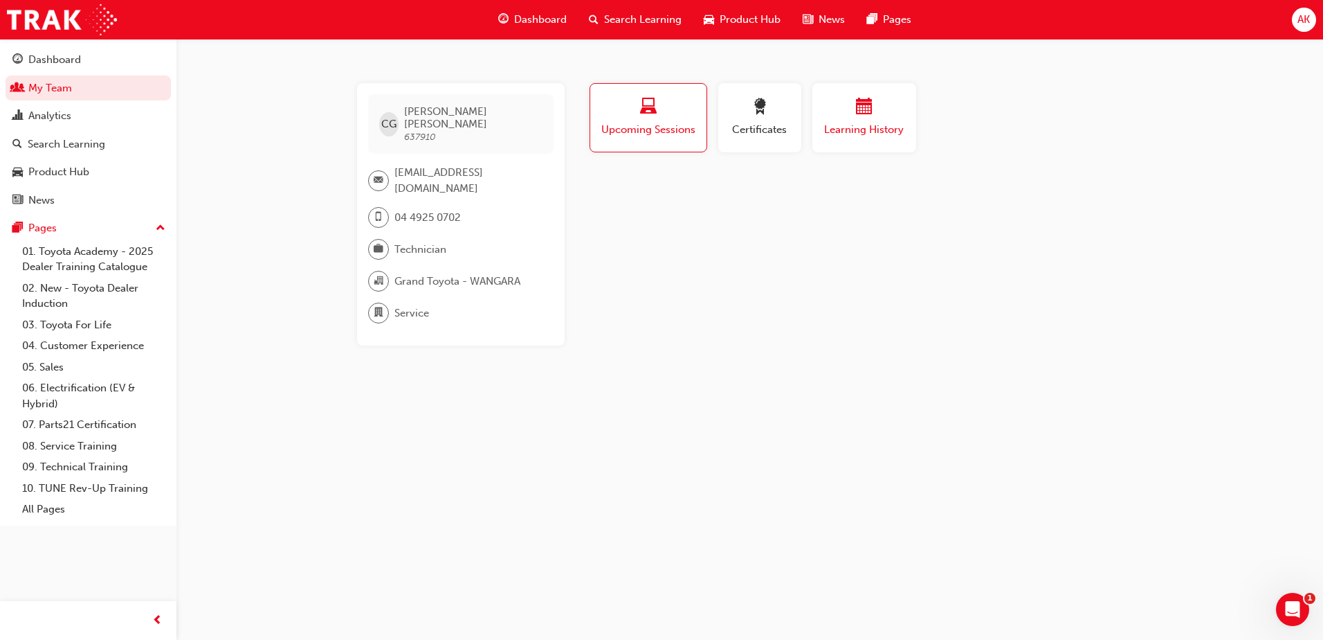
click at [880, 124] on span "Learning History" at bounding box center [864, 130] width 83 height 16
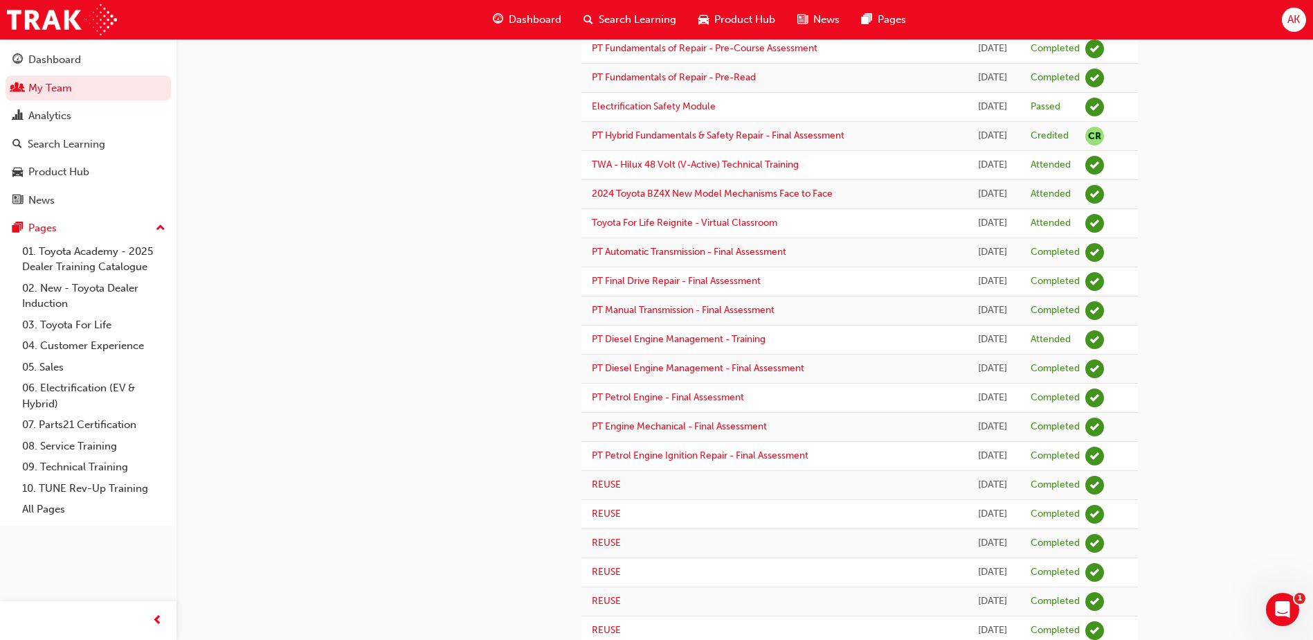
scroll to position [484, 0]
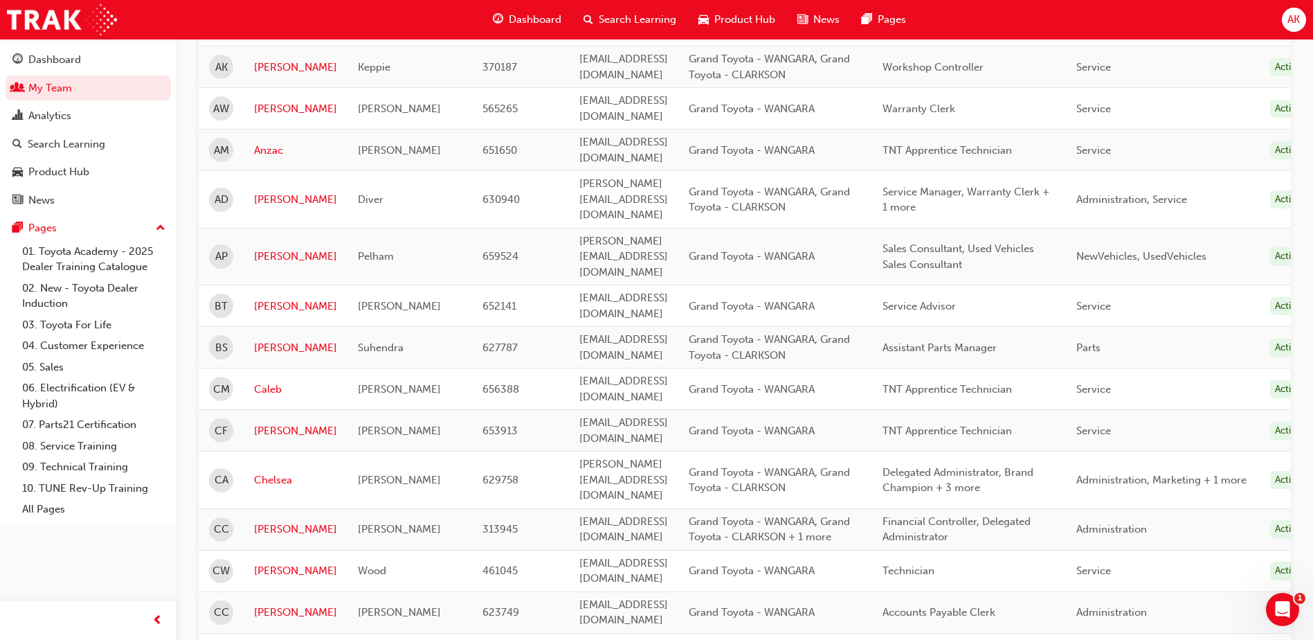
scroll to position [692, 0]
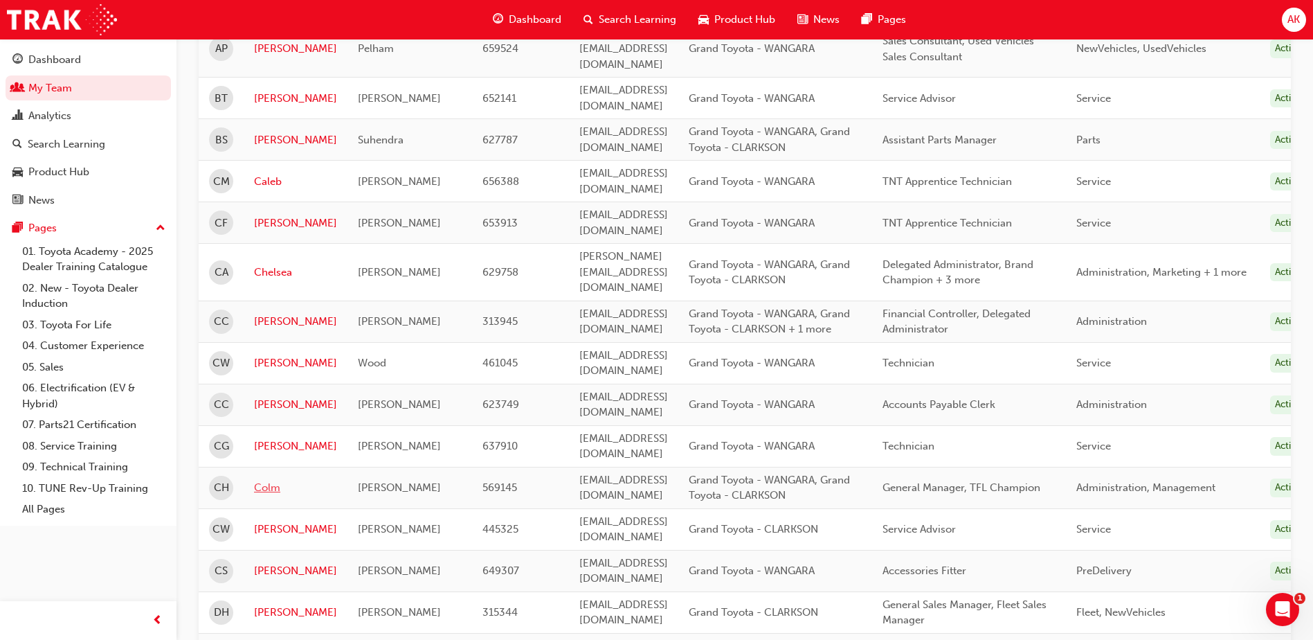
click at [262, 480] on link "Colm" at bounding box center [295, 488] width 83 height 16
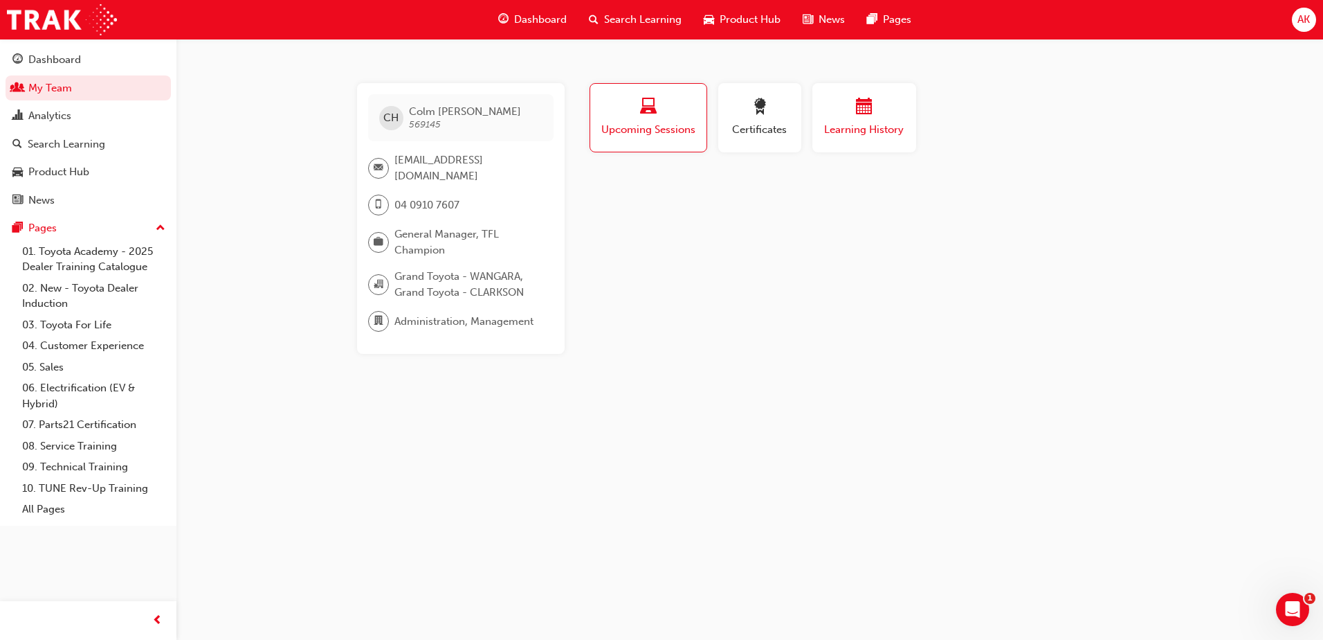
click at [846, 127] on span "Learning History" at bounding box center [864, 130] width 83 height 16
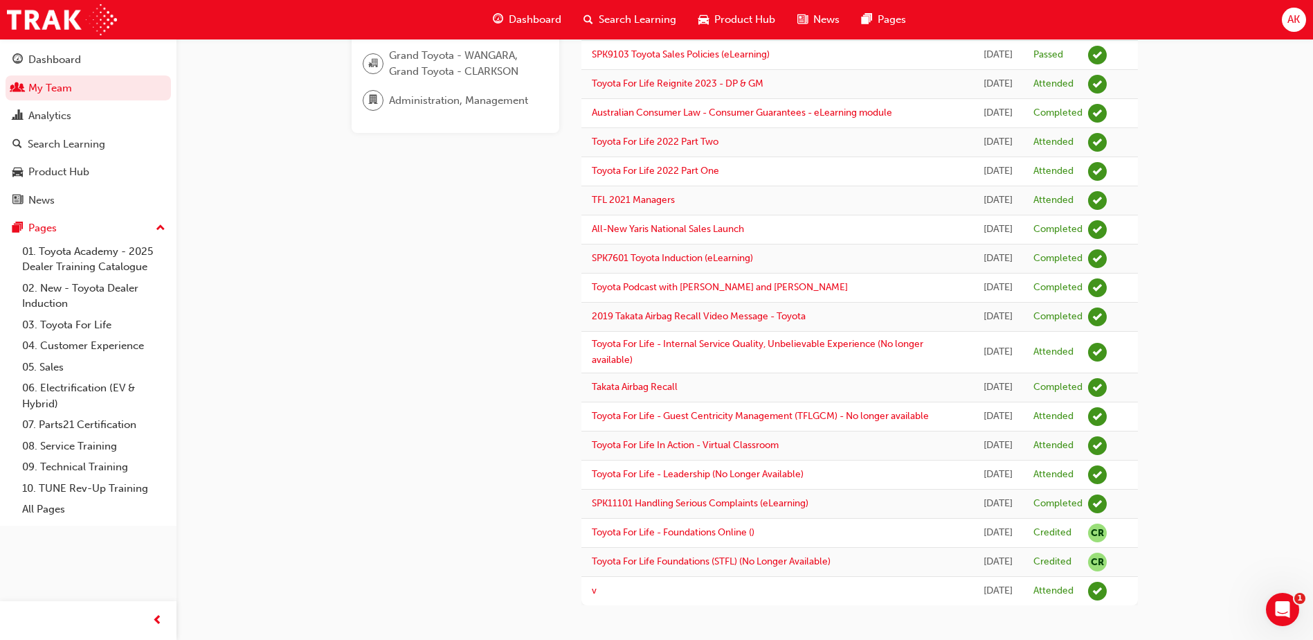
scroll to position [408, 0]
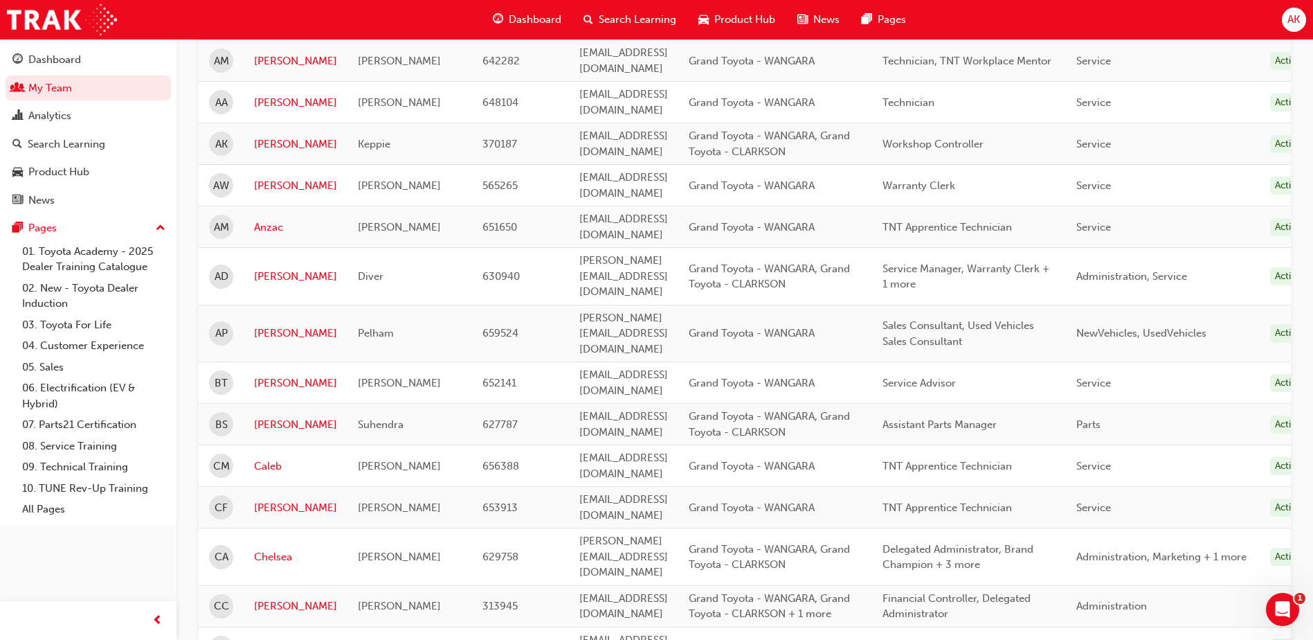
scroll to position [692, 0]
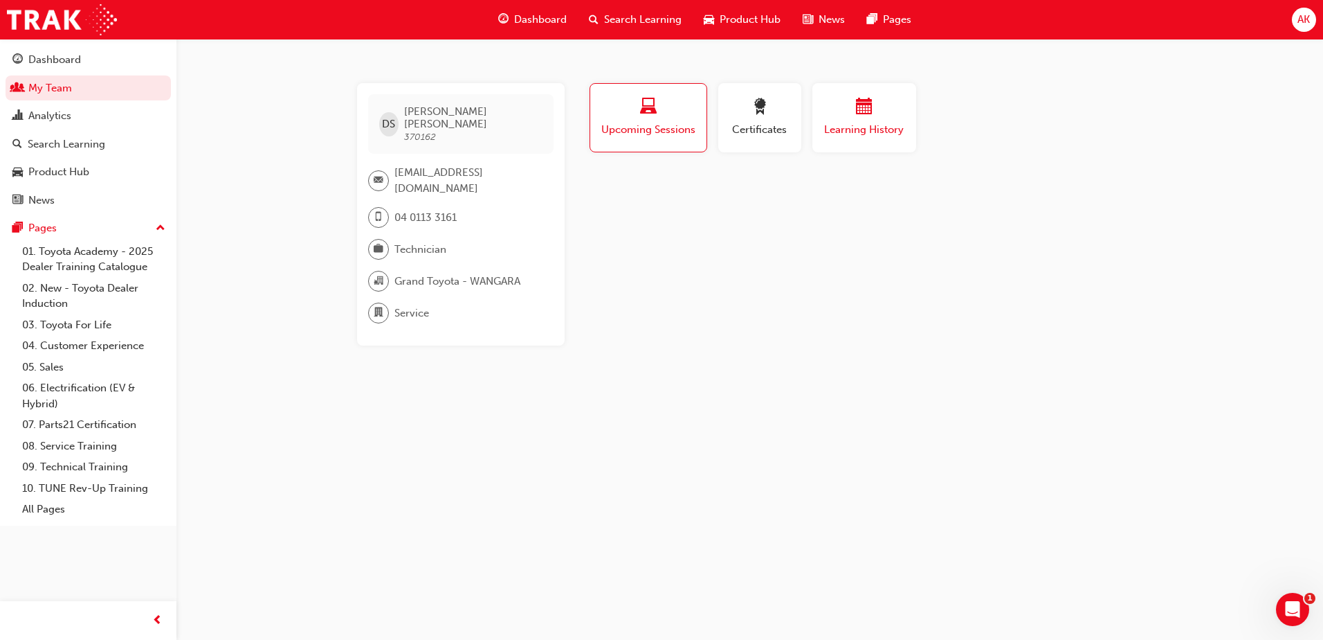
click at [874, 132] on span "Learning History" at bounding box center [864, 130] width 83 height 16
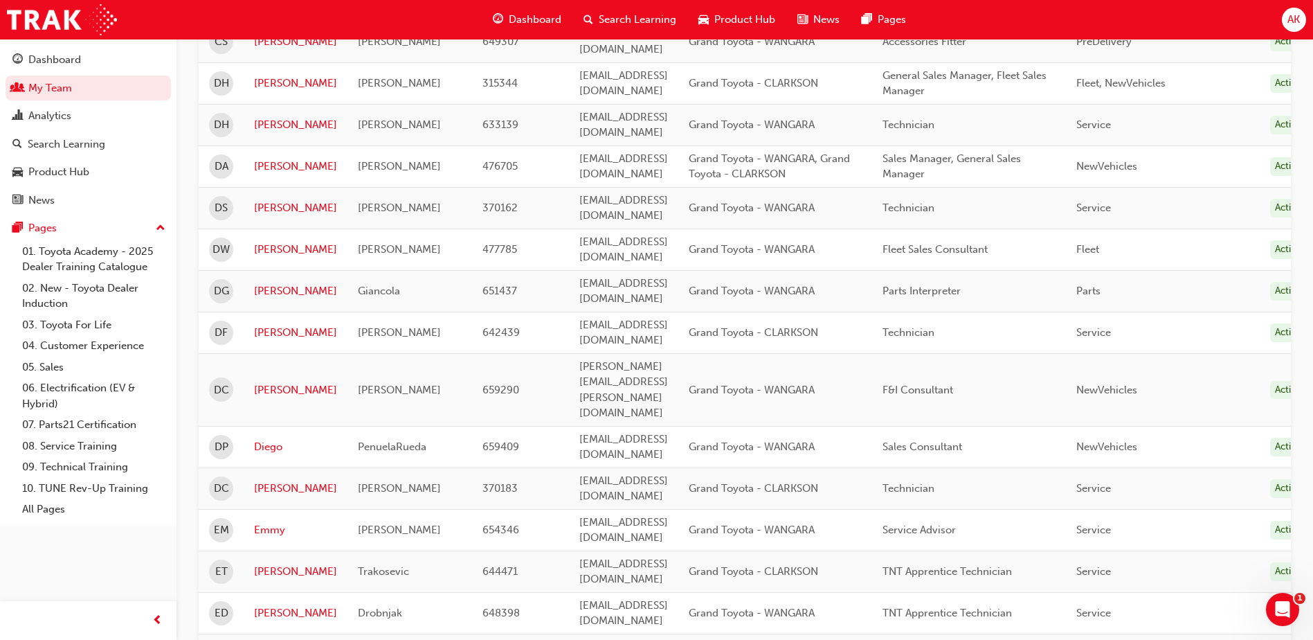
scroll to position [1246, 0]
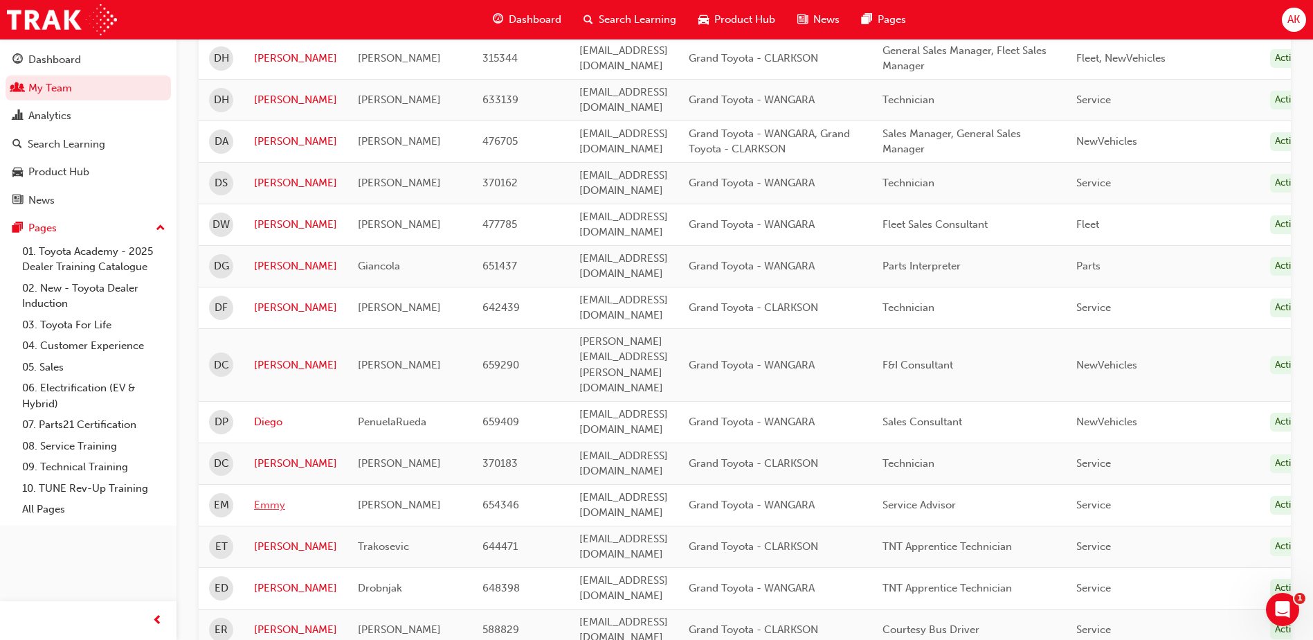
click at [262, 497] on link "Emmy" at bounding box center [295, 505] width 83 height 16
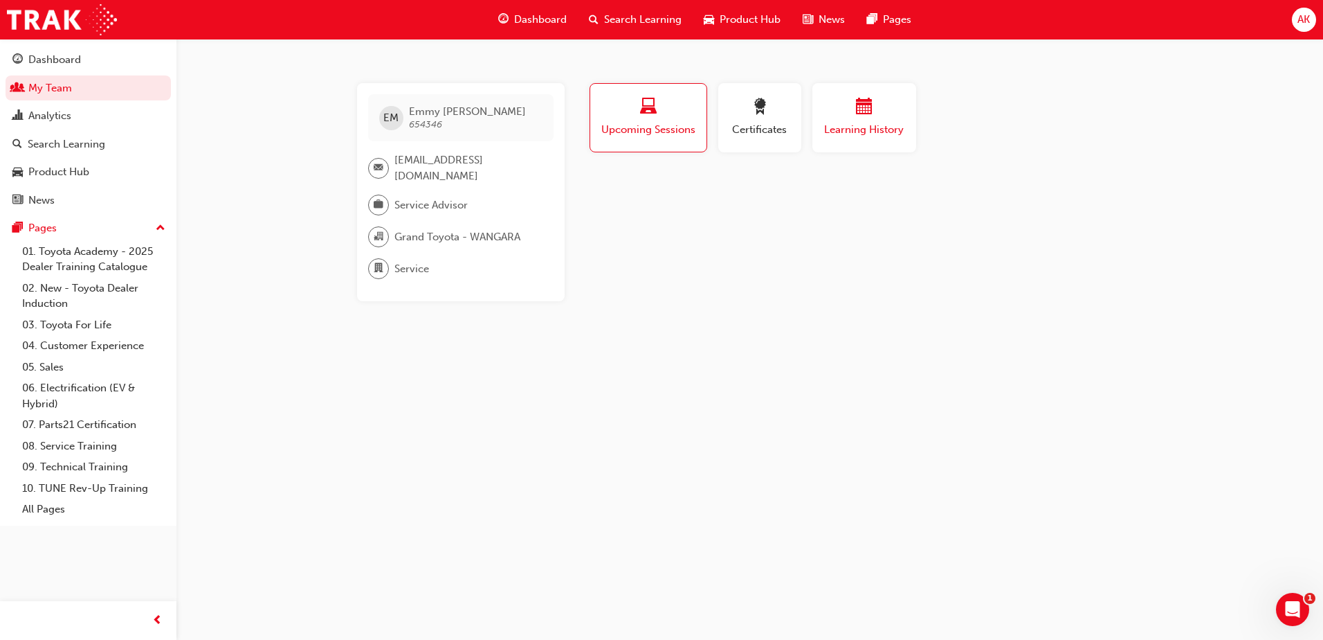
click at [849, 120] on div "Learning History" at bounding box center [864, 117] width 83 height 39
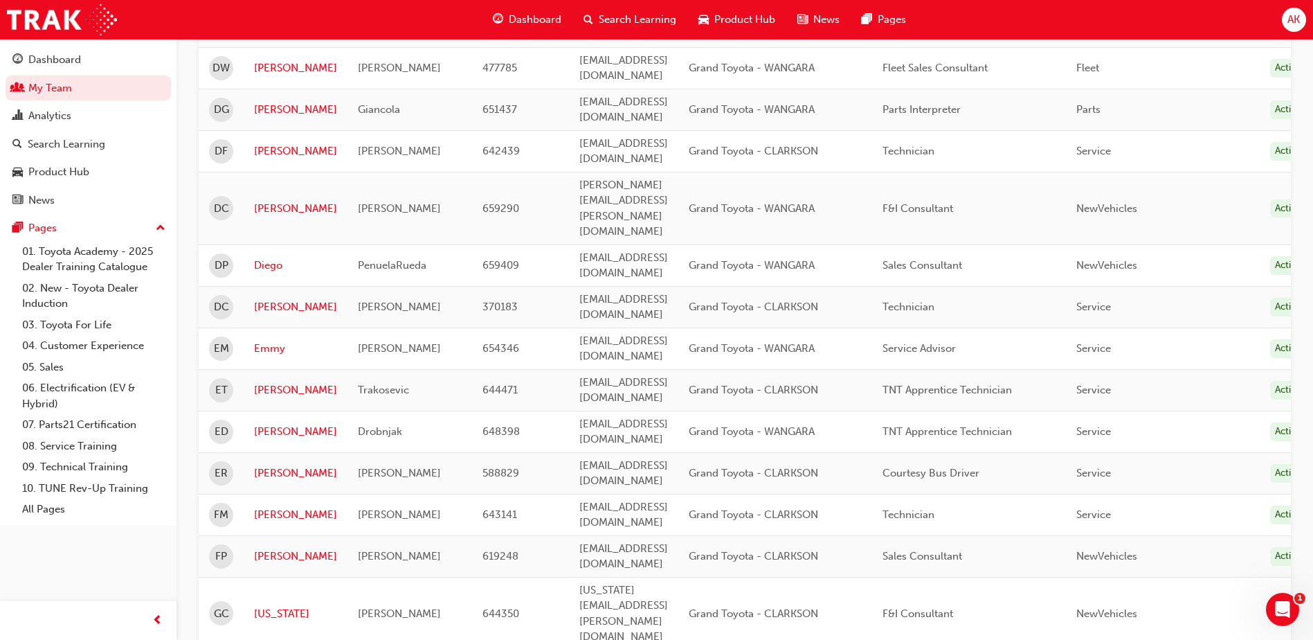
scroll to position [1661, 0]
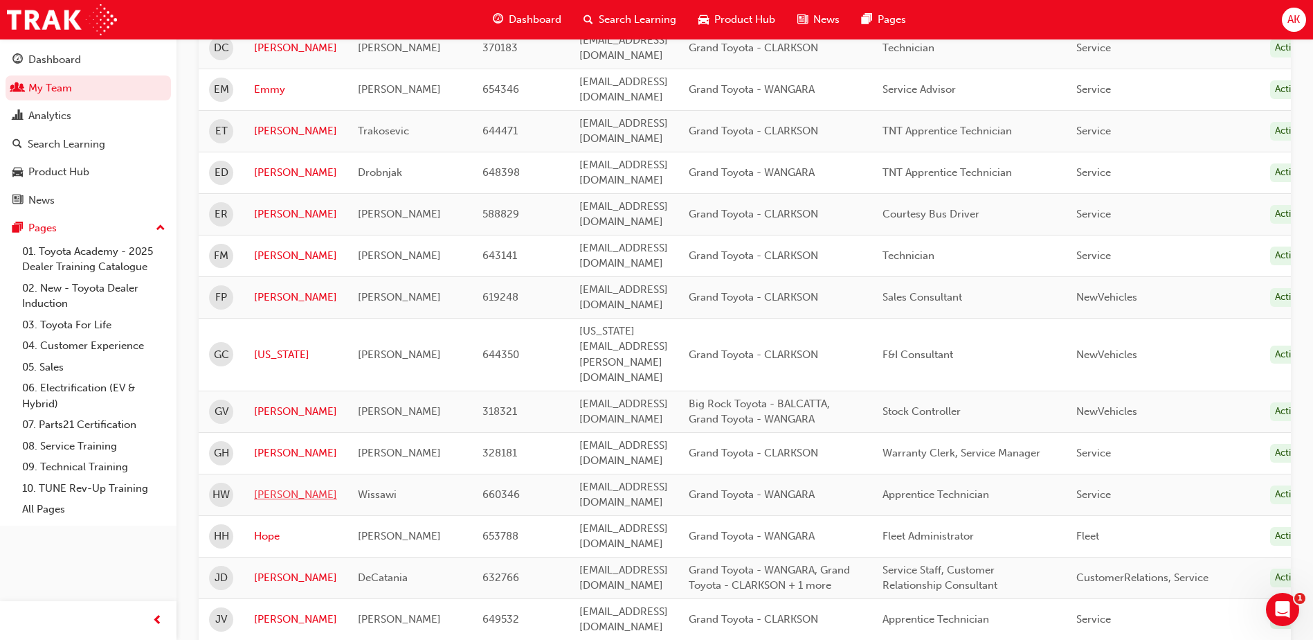
drag, startPoint x: 273, startPoint y: 158, endPoint x: 309, endPoint y: 145, distance: 37.7
click at [274, 487] on link "Hassan" at bounding box center [295, 495] width 83 height 16
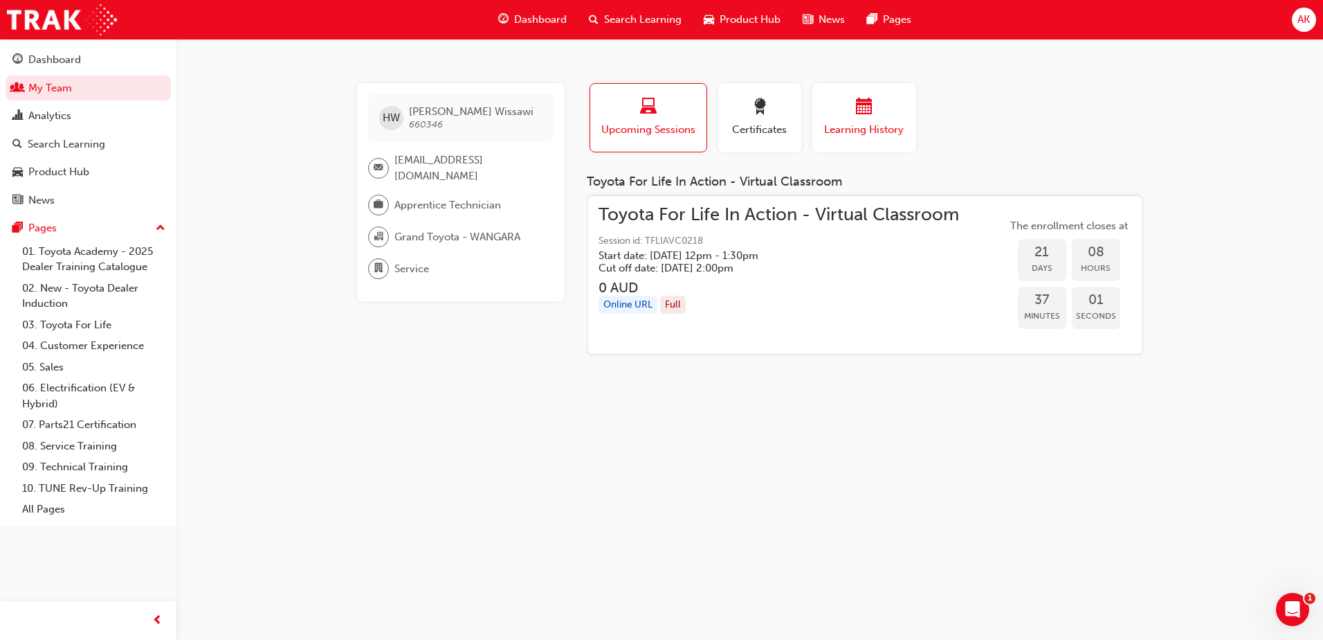
click at [863, 111] on span "calendar-icon" at bounding box center [864, 107] width 17 height 19
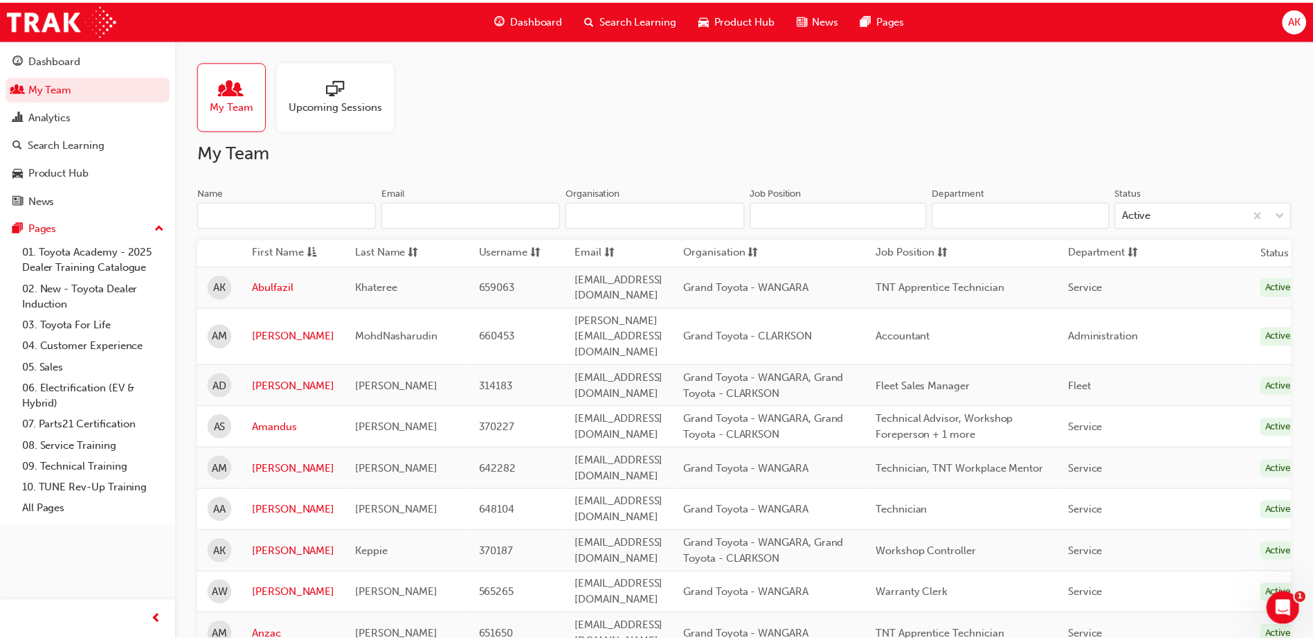
scroll to position [1661, 0]
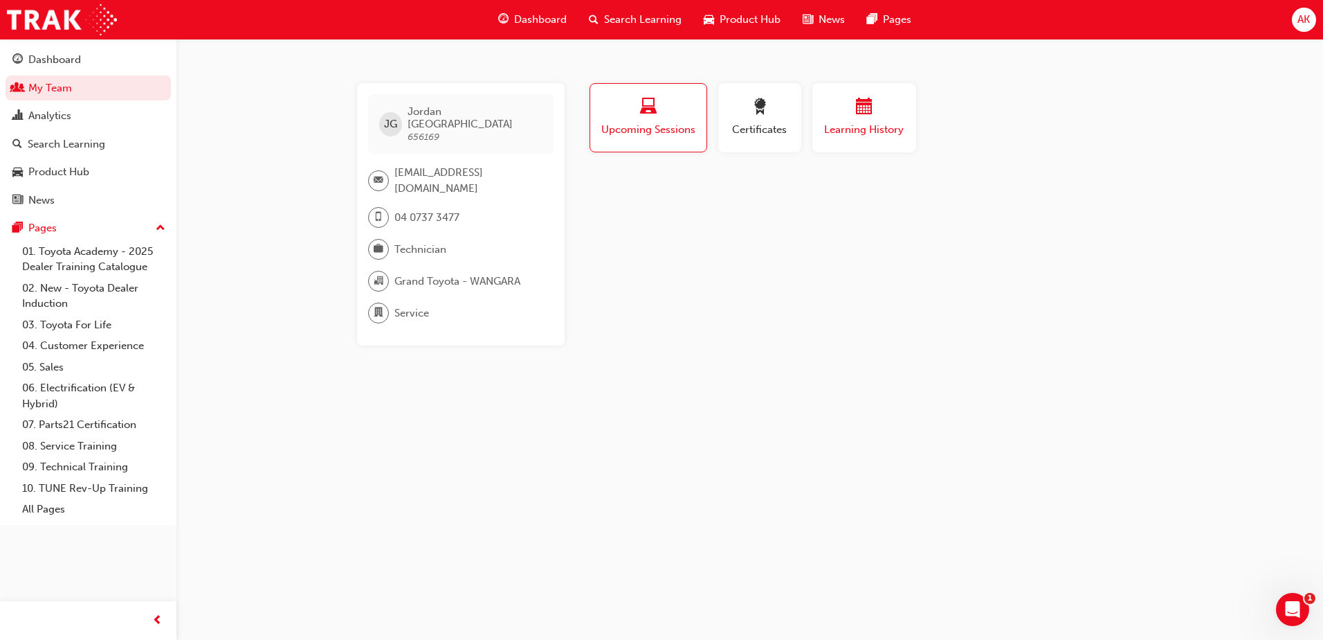
click at [864, 114] on span "calendar-icon" at bounding box center [864, 107] width 17 height 19
